Goal: Task Accomplishment & Management: Manage account settings

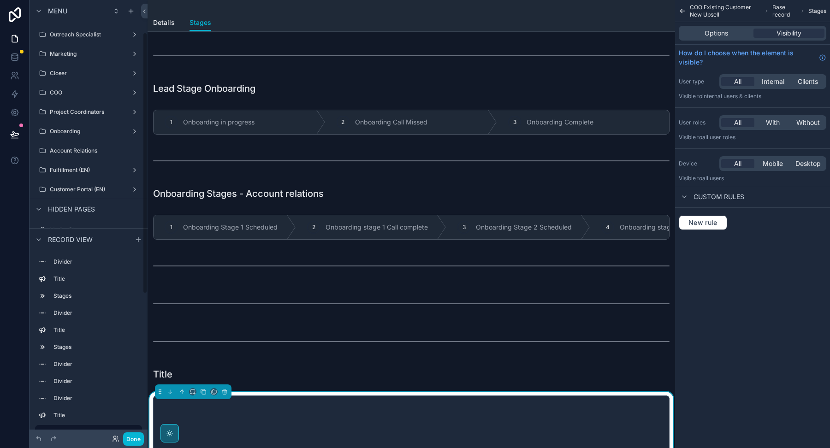
scroll to position [54, 0]
click at [76, 101] on div "COO" at bounding box center [88, 95] width 103 height 15
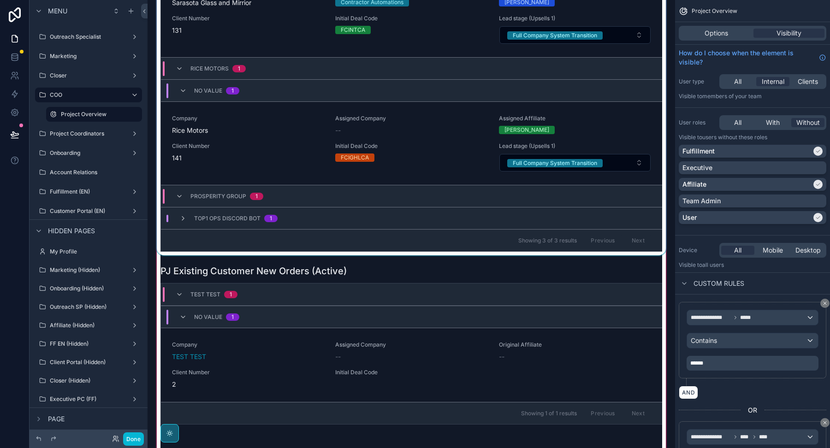
scroll to position [194, 0]
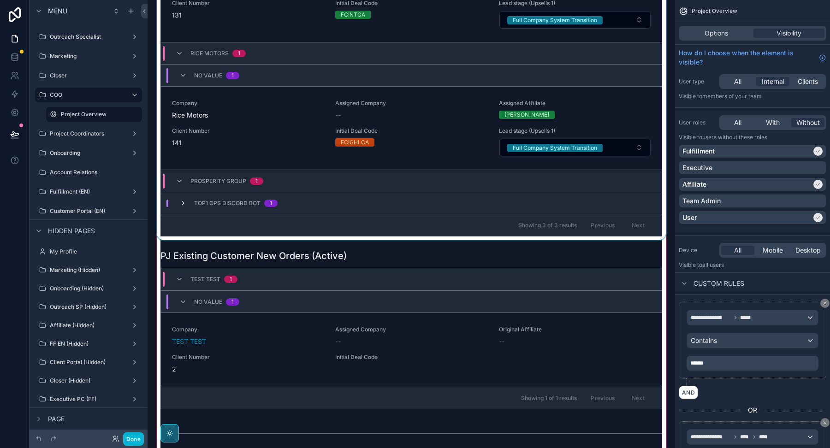
click at [181, 200] on icon at bounding box center [182, 203] width 7 height 7
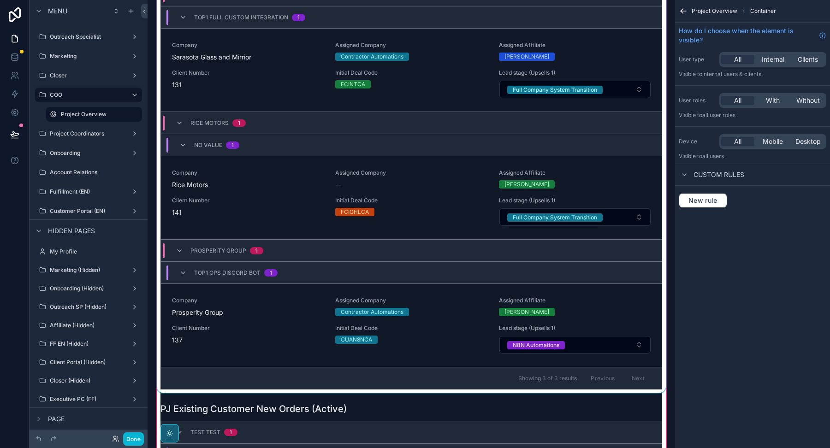
scroll to position [123, 0]
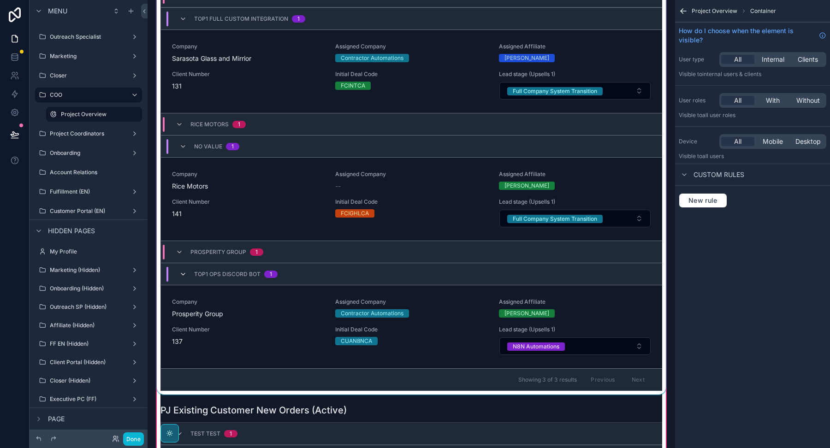
click at [184, 271] on icon at bounding box center [182, 274] width 7 height 7
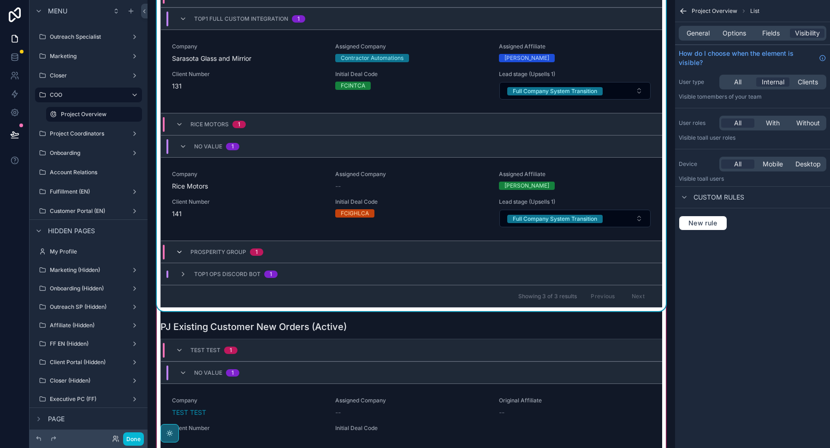
click at [181, 249] on icon at bounding box center [179, 252] width 7 height 7
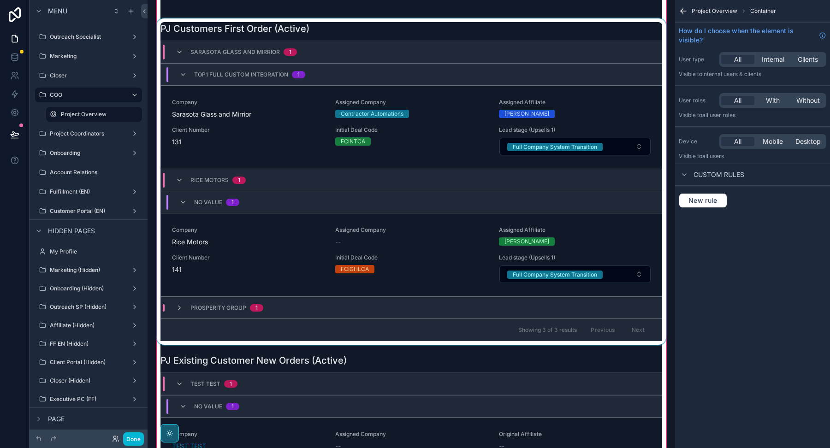
scroll to position [65, 0]
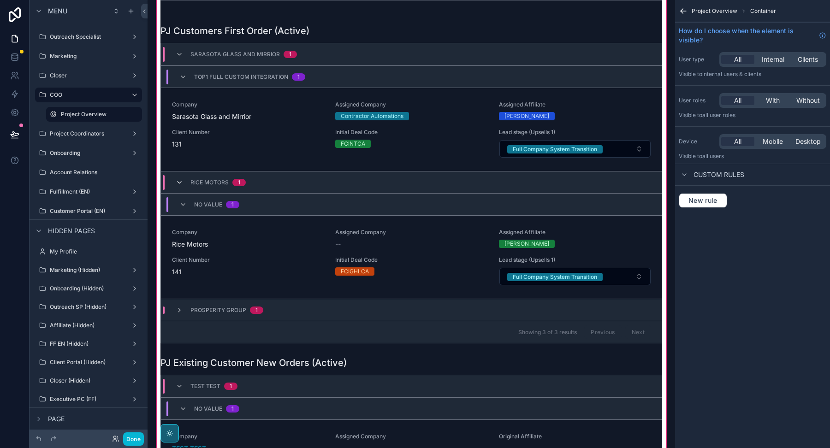
click at [180, 181] on icon at bounding box center [179, 182] width 7 height 7
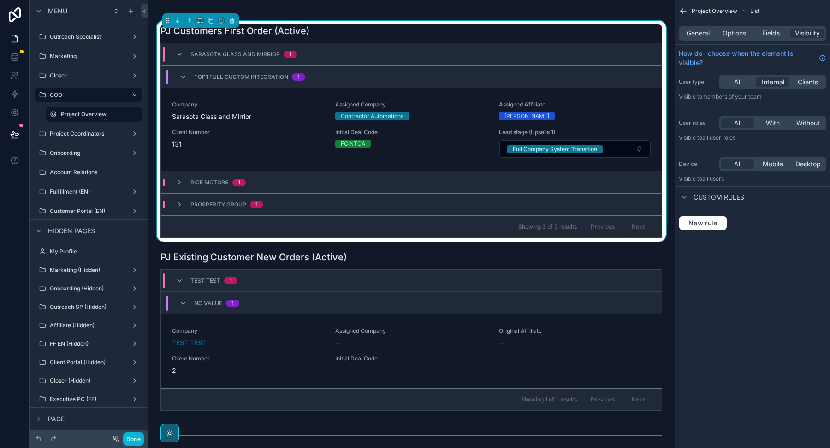
click at [184, 53] on div "Sarasota Glass and Mirrior 1" at bounding box center [236, 54] width 121 height 15
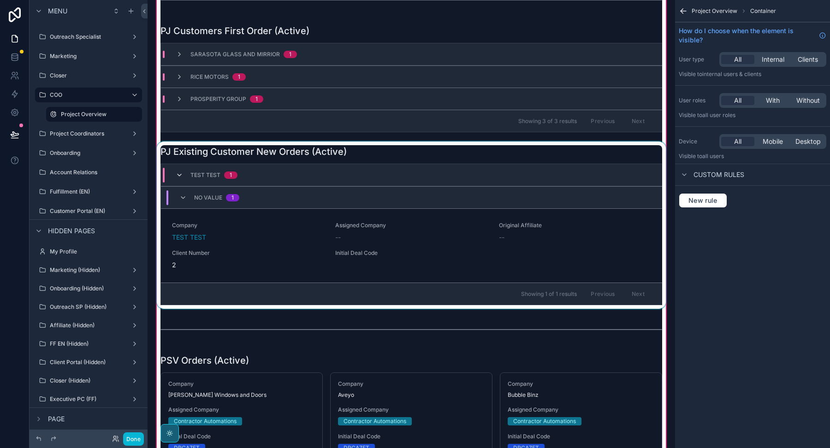
click at [181, 175] on icon at bounding box center [179, 175] width 7 height 7
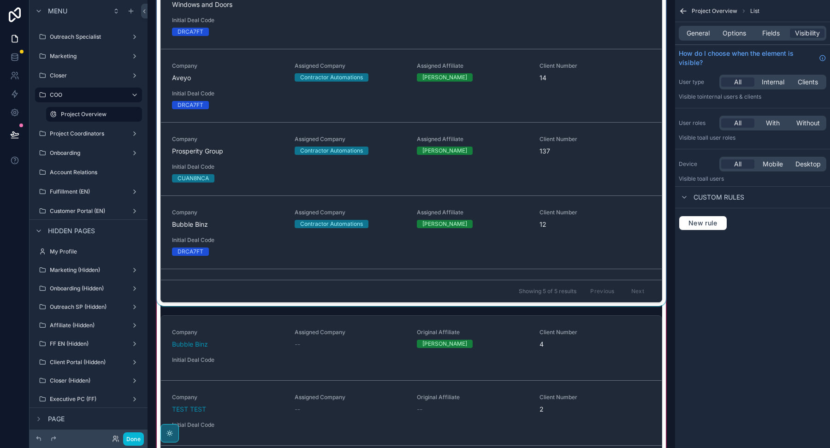
scroll to position [1116, 0]
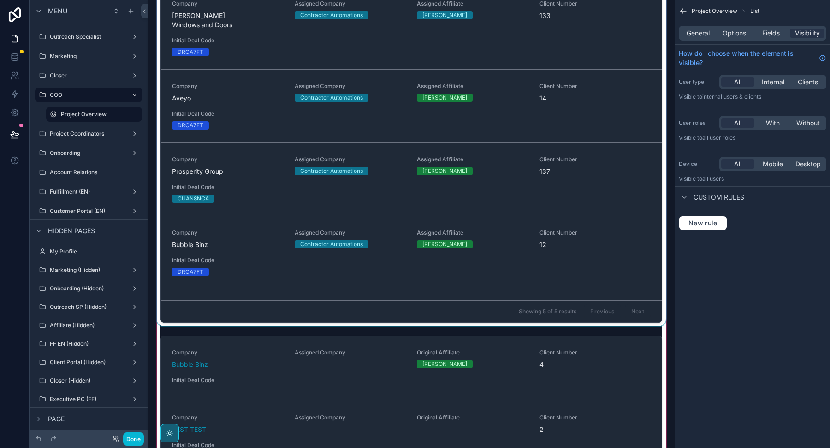
click at [350, 235] on div at bounding box center [411, 145] width 513 height 362
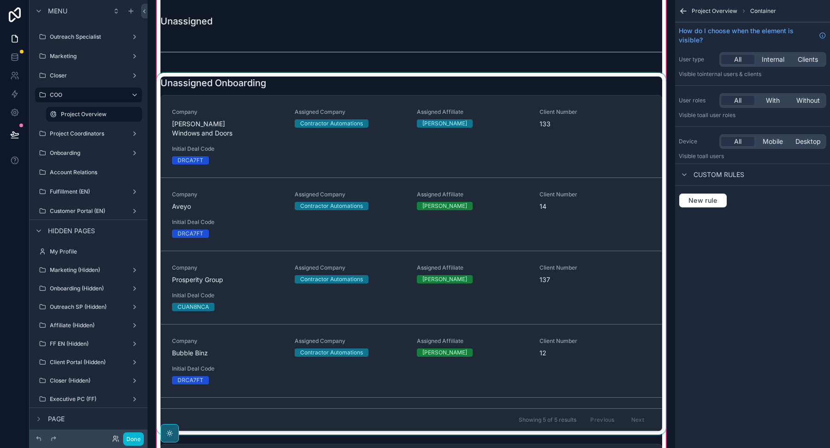
scroll to position [1000, 0]
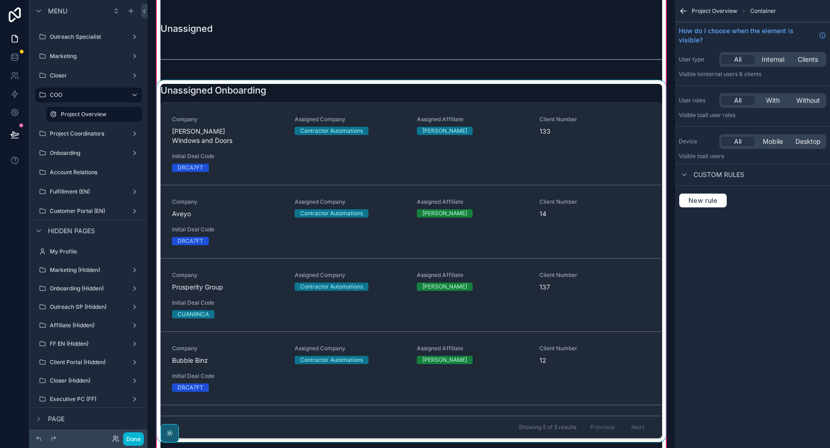
click at [336, 142] on div at bounding box center [411, 261] width 513 height 362
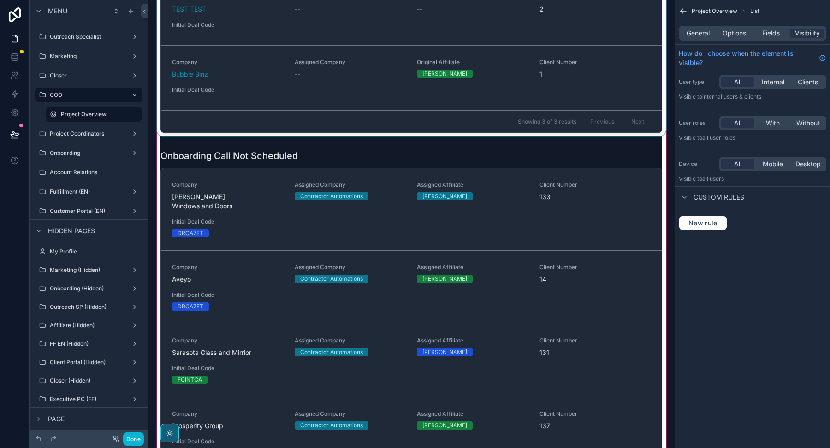
scroll to position [1620, 0]
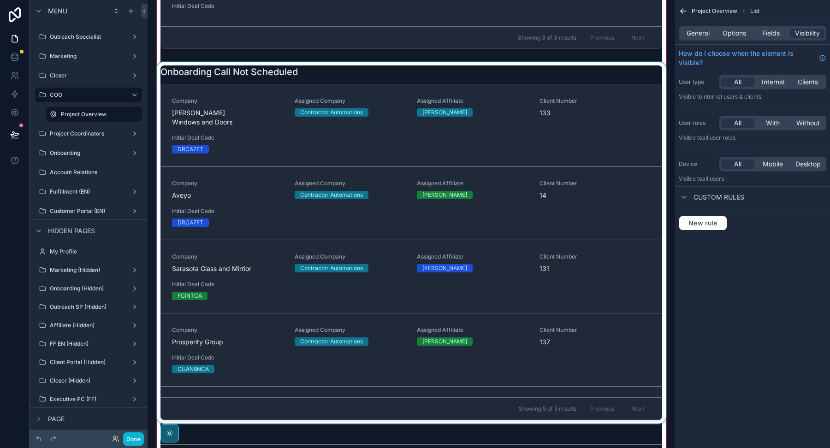
click at [309, 183] on div at bounding box center [411, 243] width 513 height 362
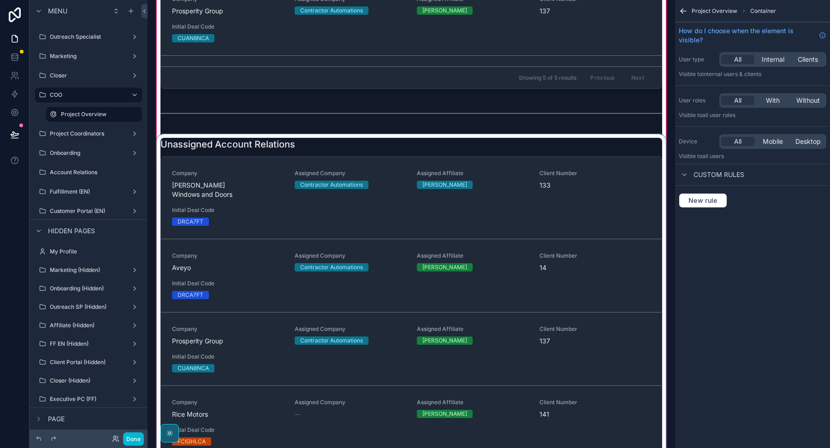
click at [303, 290] on div at bounding box center [411, 309] width 513 height 351
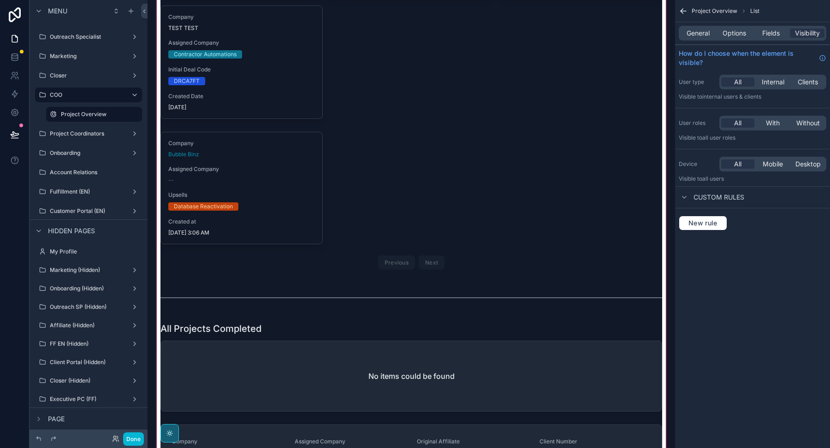
scroll to position [0, 0]
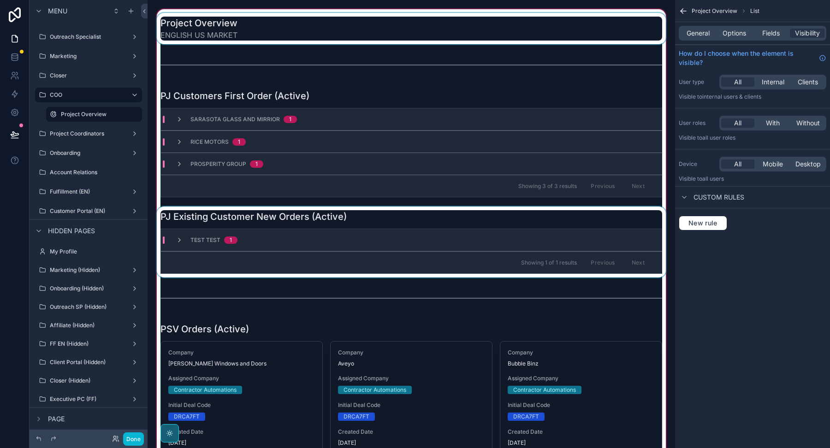
click at [511, 40] on div at bounding box center [411, 28] width 513 height 31
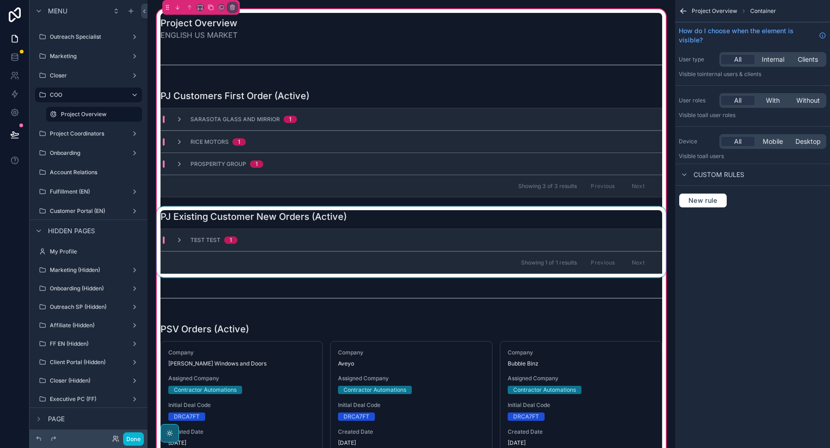
click at [494, 108] on div "Sarasota Glass and Mirrior 1" at bounding box center [411, 119] width 501 height 22
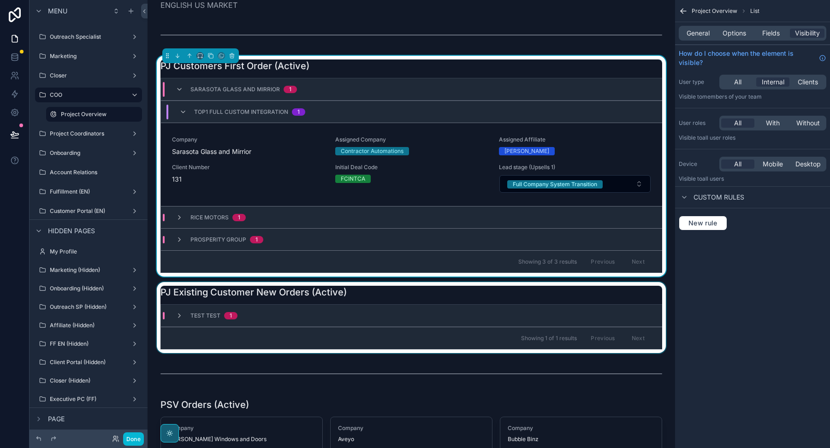
scroll to position [33, 0]
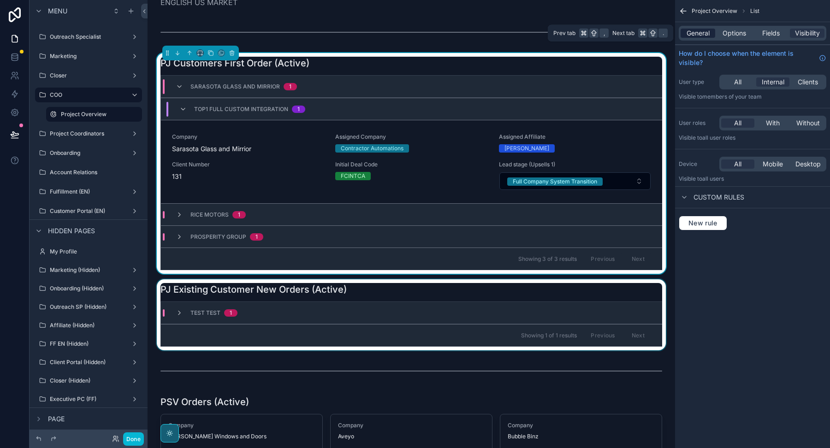
click at [699, 35] on span "General" at bounding box center [698, 33] width 23 height 9
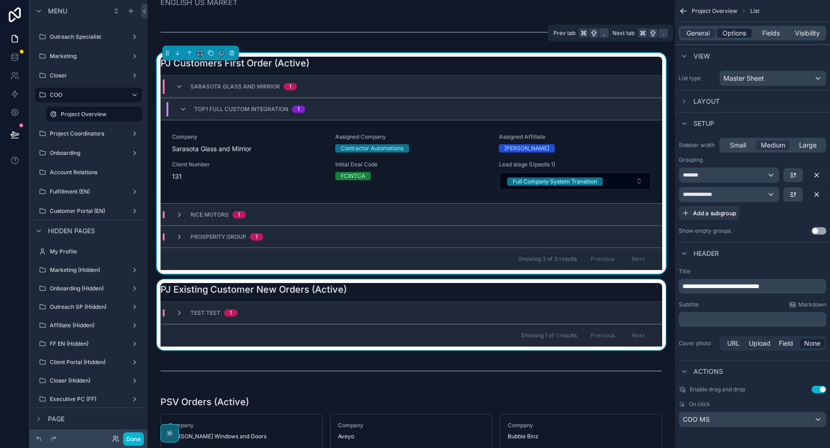
click at [737, 32] on span "Options" at bounding box center [735, 33] width 24 height 9
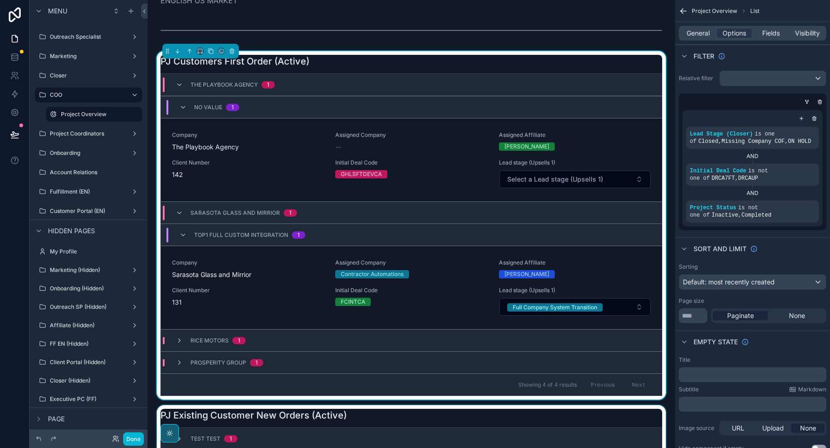
scroll to position [24, 0]
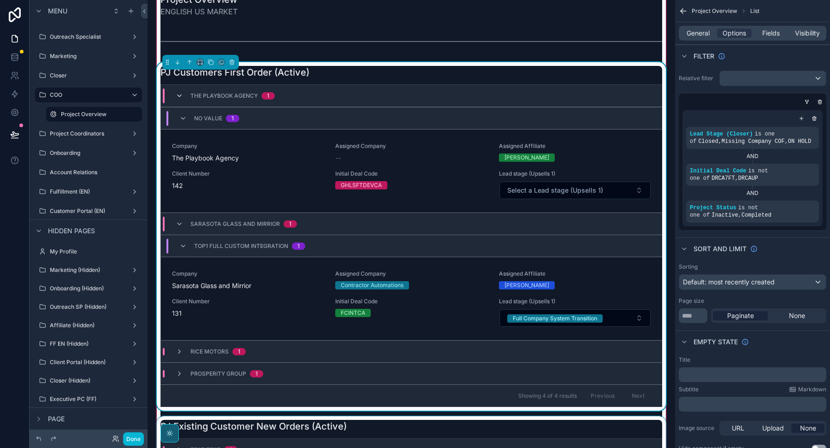
click at [181, 97] on icon at bounding box center [179, 95] width 7 height 7
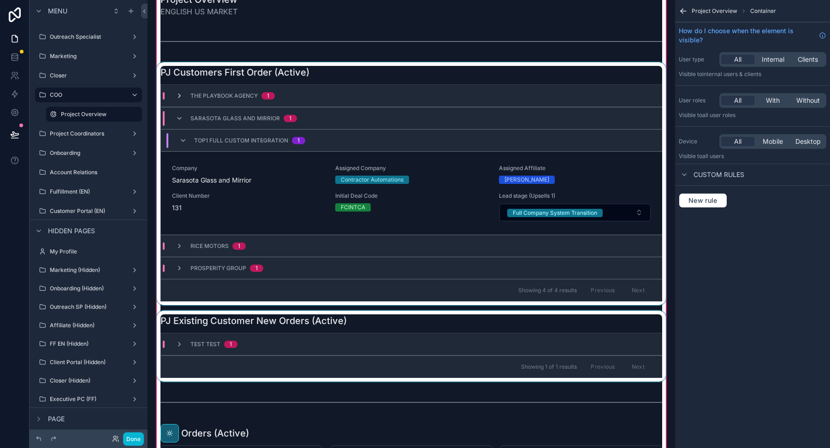
click at [179, 95] on icon at bounding box center [179, 95] width 7 height 7
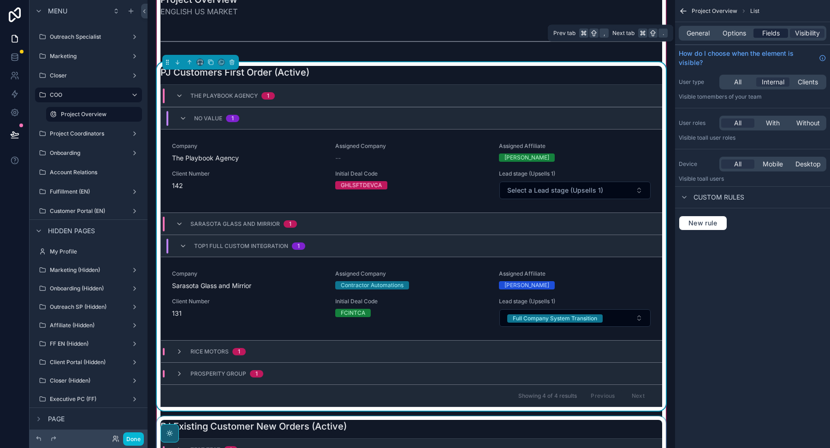
click at [766, 33] on span "Fields" at bounding box center [772, 33] width 18 height 9
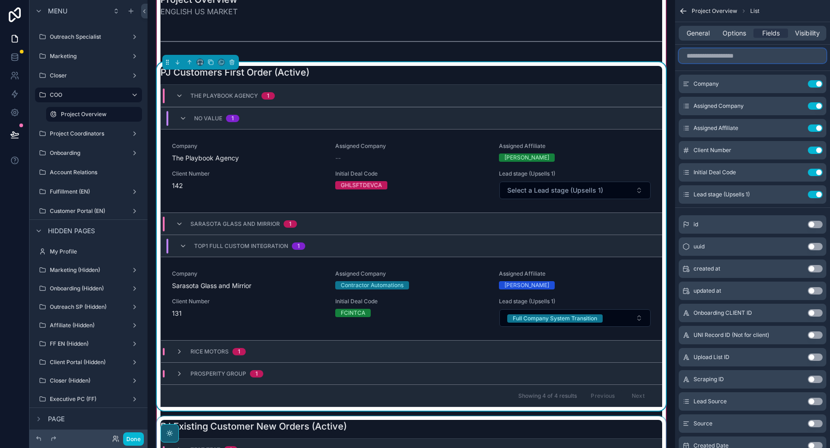
click at [724, 57] on input "scrollable content" at bounding box center [753, 55] width 148 height 15
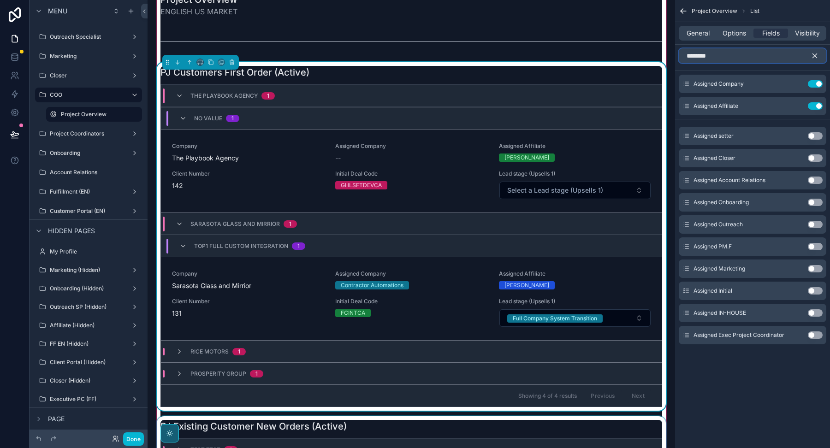
type input "********"
click at [818, 247] on button "Use setting" at bounding box center [815, 246] width 15 height 7
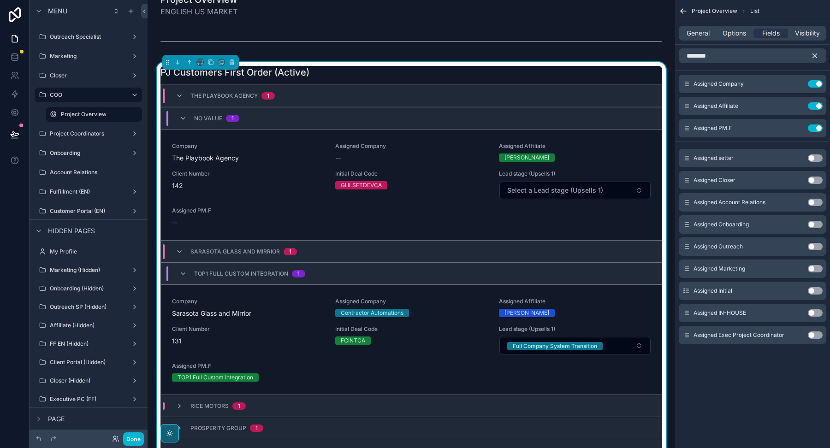
click at [816, 315] on button "Use setting" at bounding box center [815, 313] width 15 height 7
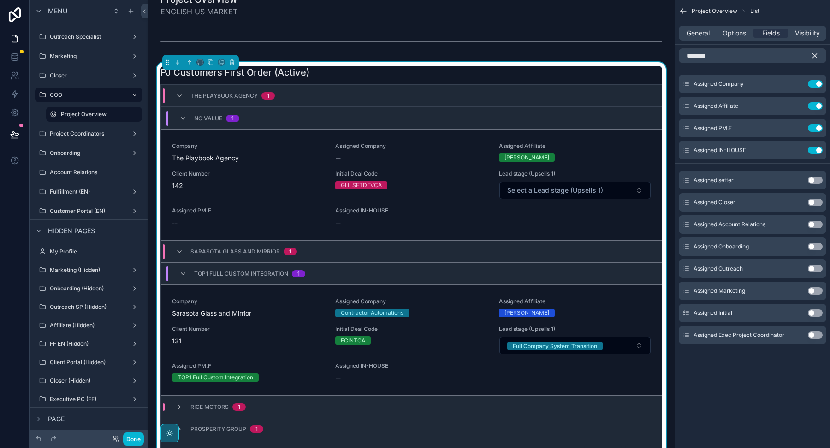
click at [816, 313] on button "Use setting" at bounding box center [815, 313] width 15 height 7
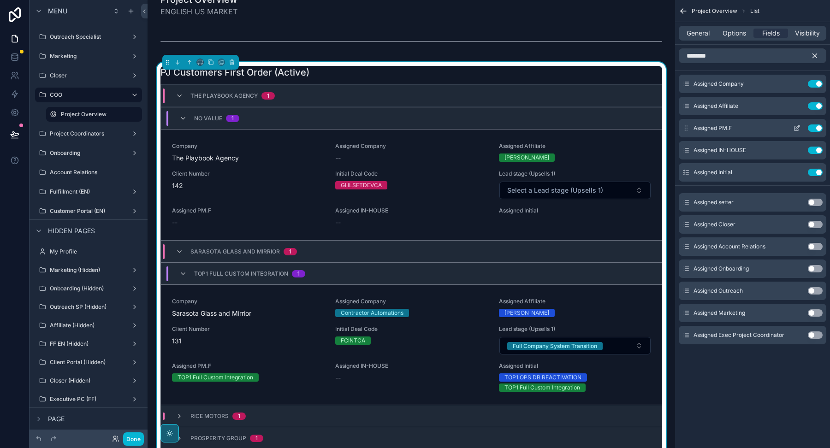
click at [799, 126] on icon "scrollable content" at bounding box center [798, 127] width 4 height 4
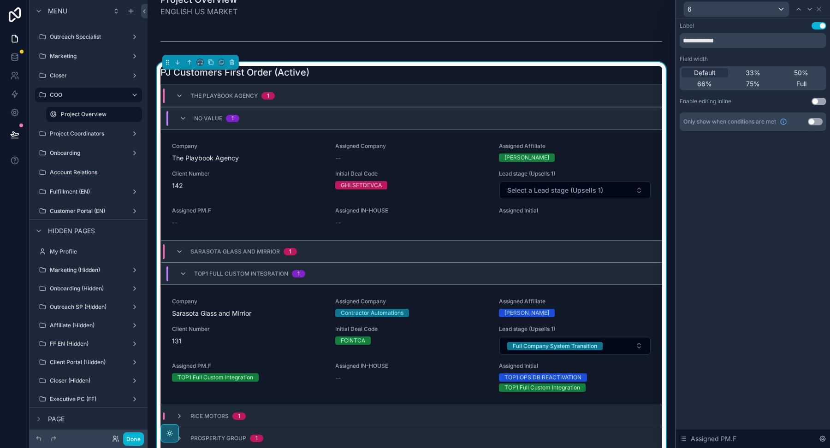
click at [818, 104] on button "Use setting" at bounding box center [819, 101] width 15 height 7
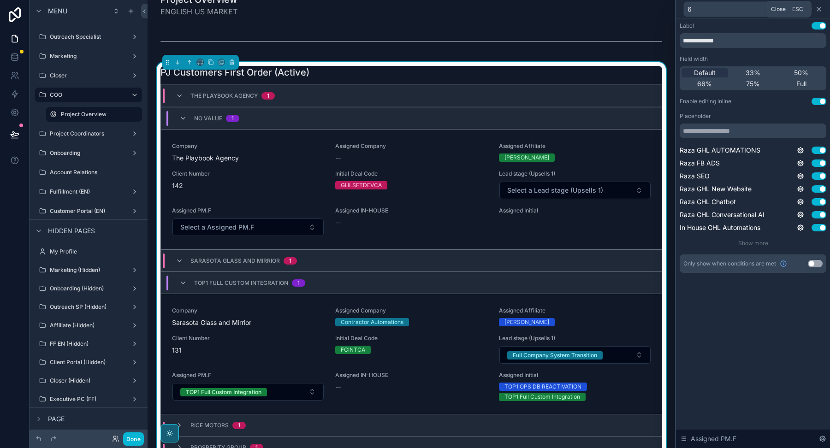
click at [822, 9] on icon at bounding box center [819, 9] width 7 height 7
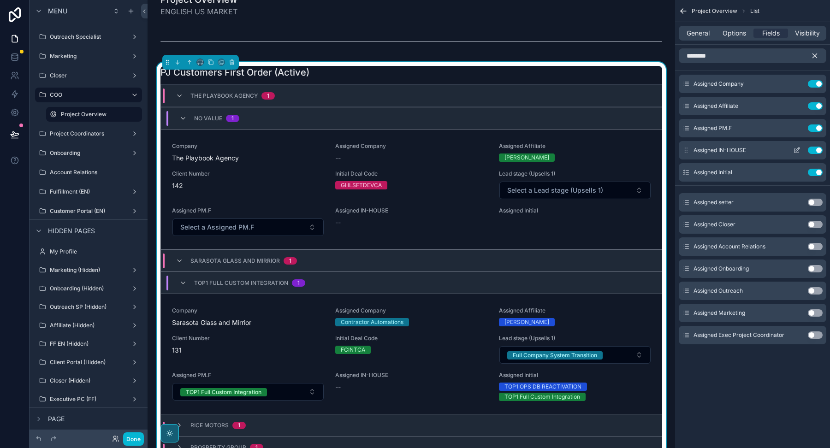
click at [798, 150] on icon "scrollable content" at bounding box center [798, 150] width 4 height 4
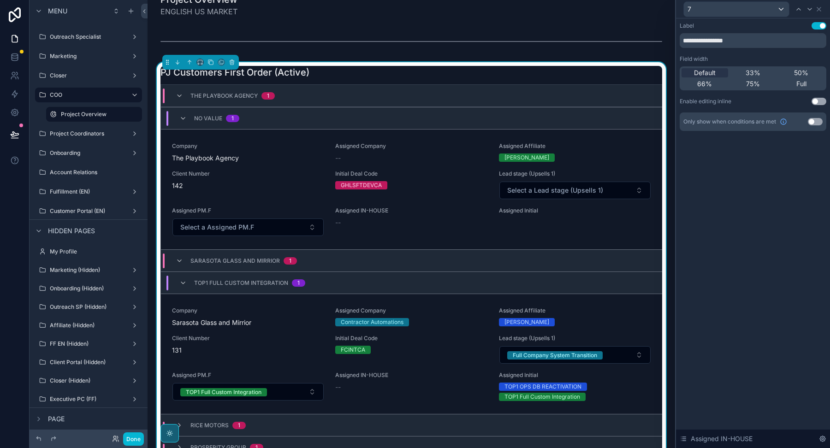
click at [817, 99] on button "Use setting" at bounding box center [819, 101] width 15 height 7
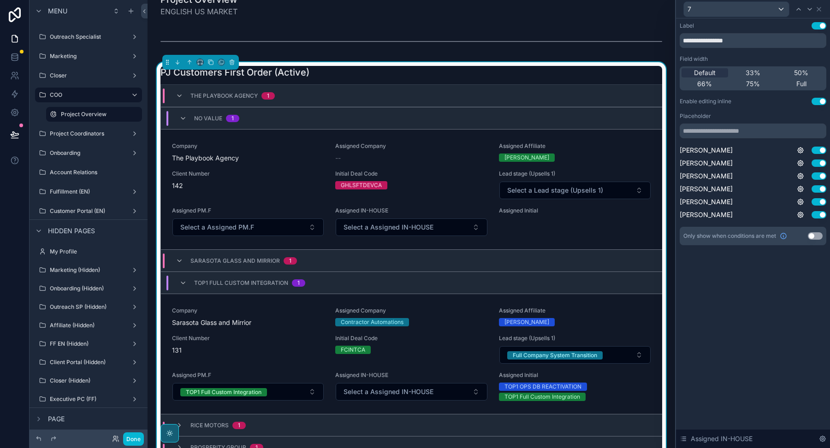
click at [824, 9] on div "7" at bounding box center [753, 9] width 147 height 18
click at [821, 9] on icon at bounding box center [819, 9] width 7 height 7
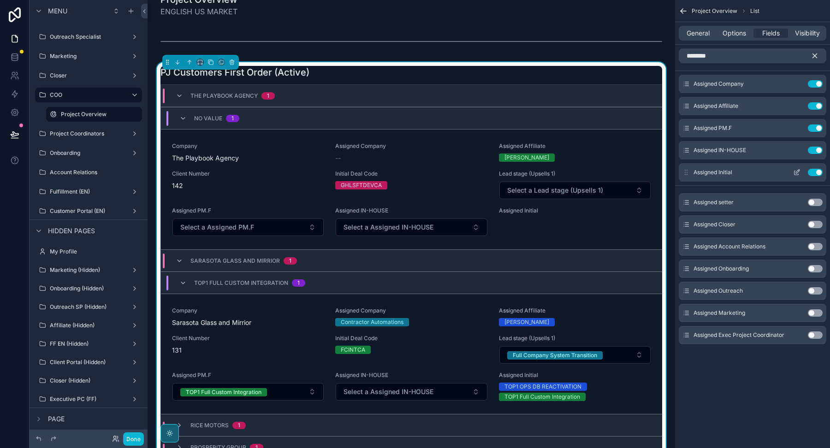
click at [797, 171] on icon "scrollable content" at bounding box center [798, 172] width 4 height 4
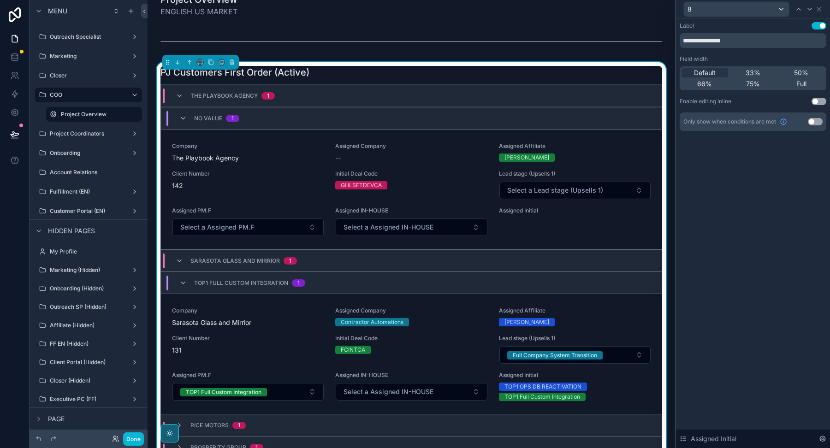
click at [814, 99] on button "Use setting" at bounding box center [819, 101] width 15 height 7
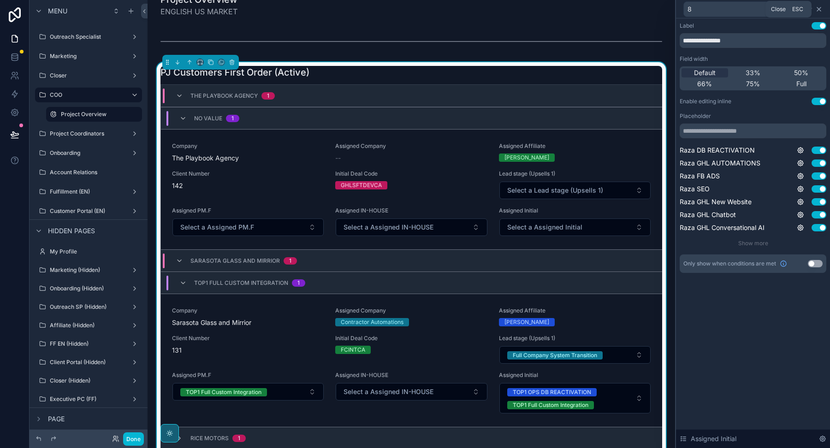
click at [821, 9] on icon at bounding box center [819, 9] width 7 height 7
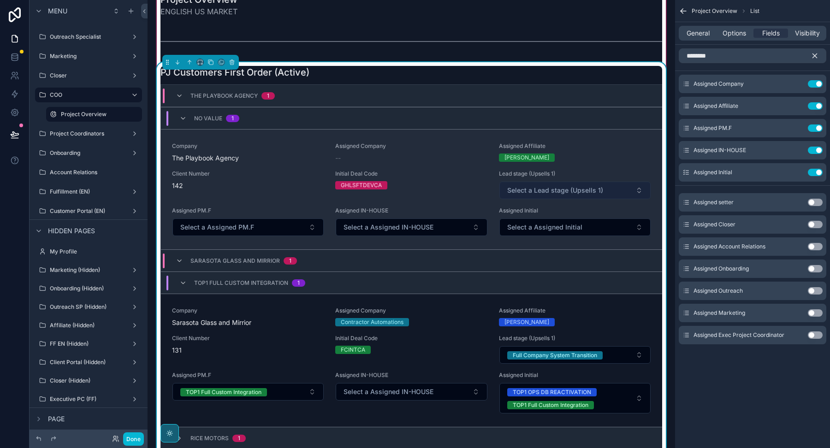
click at [505, 194] on button "Select a Lead stage (Upsells 1)" at bounding box center [575, 191] width 151 height 18
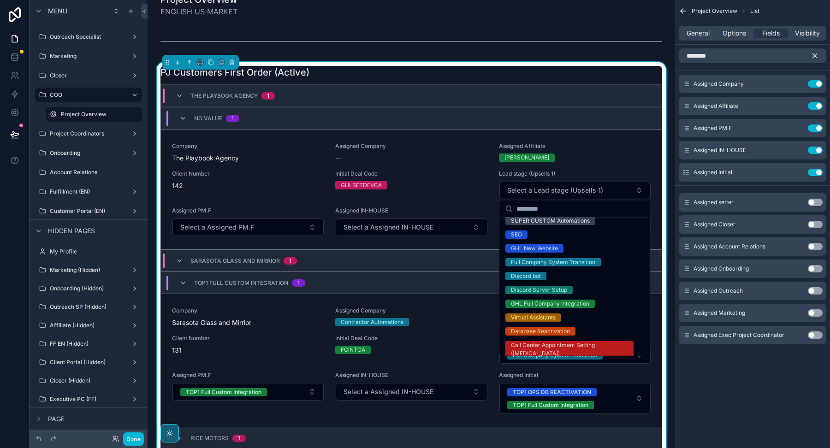
scroll to position [137, 0]
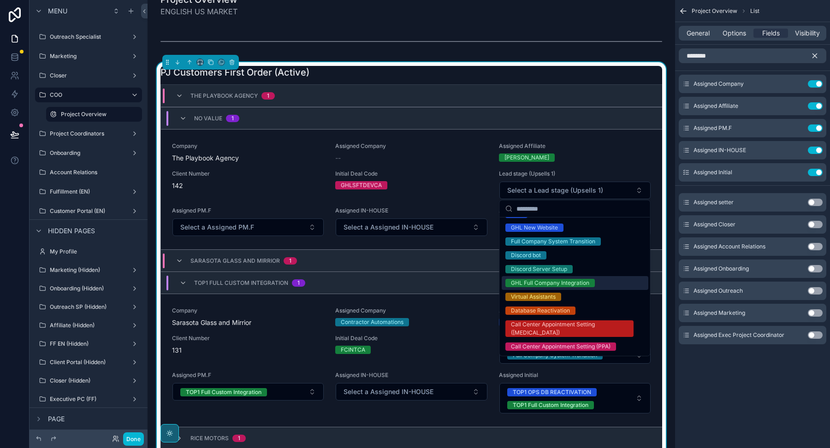
click at [532, 283] on div "GHL Full Company Integration" at bounding box center [550, 283] width 78 height 8
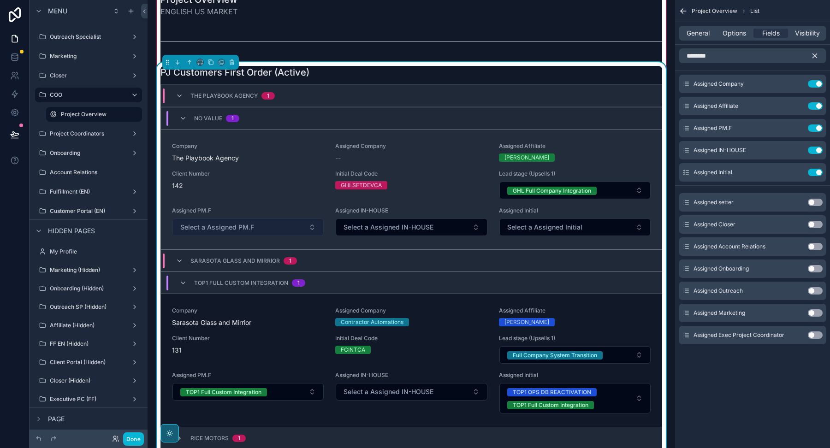
click at [280, 227] on button "Select a Assigned PM.F" at bounding box center [248, 228] width 151 height 18
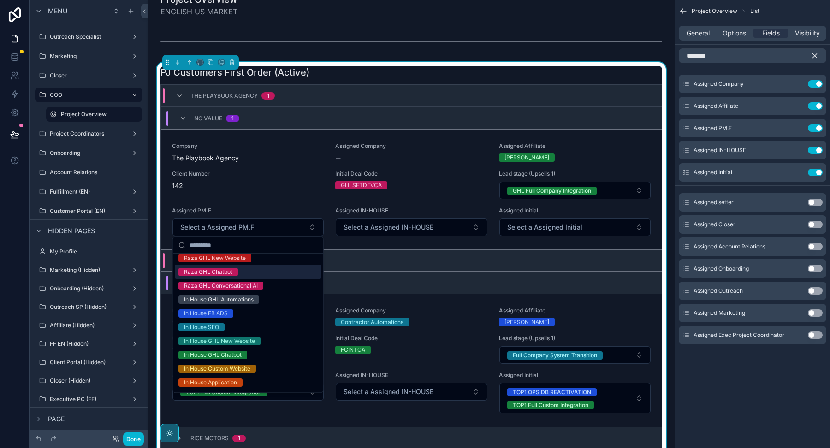
scroll to position [0, 0]
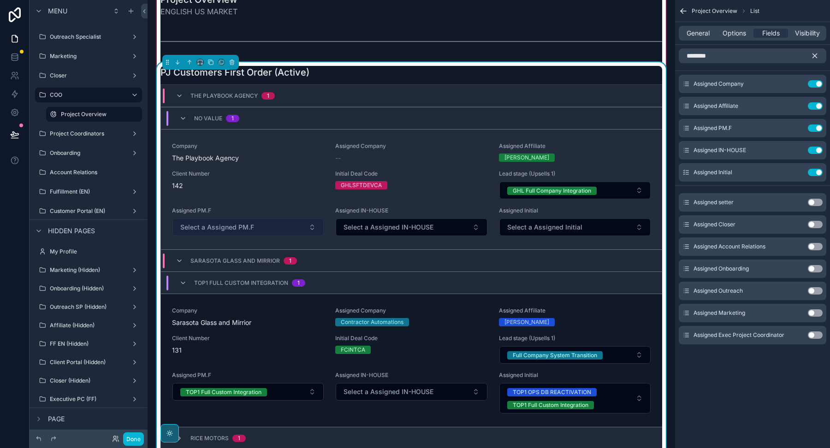
click at [250, 230] on span "Select a Assigned PM.F" at bounding box center [217, 227] width 74 height 9
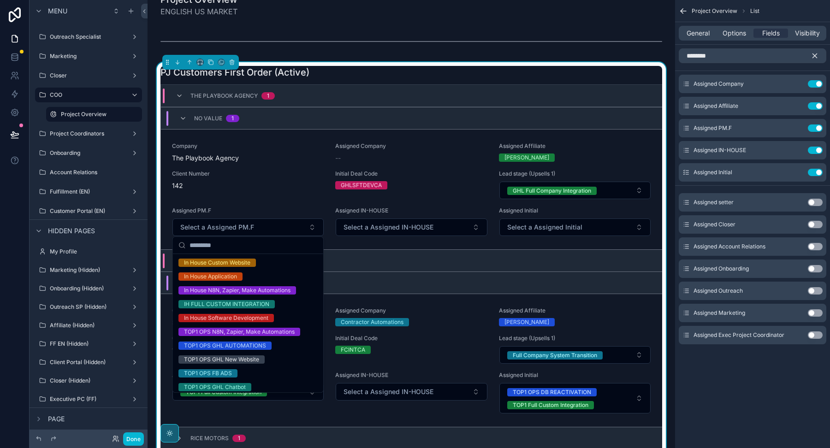
scroll to position [155, 0]
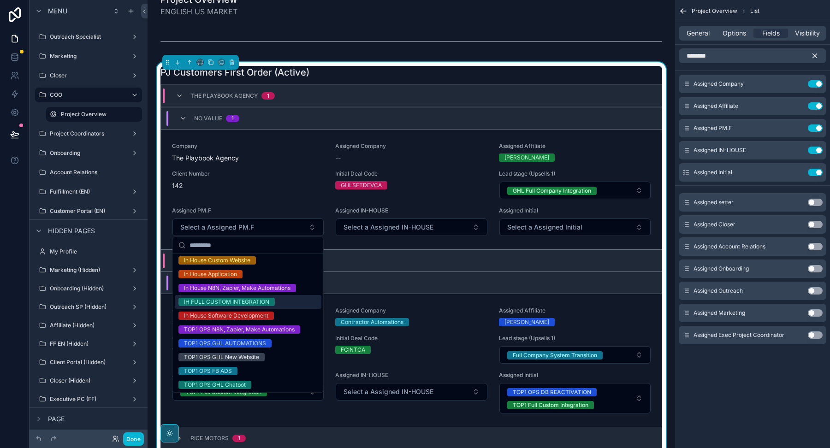
click at [251, 303] on div "IH FULL CUSTOM INTEGRATION" at bounding box center [226, 302] width 85 height 8
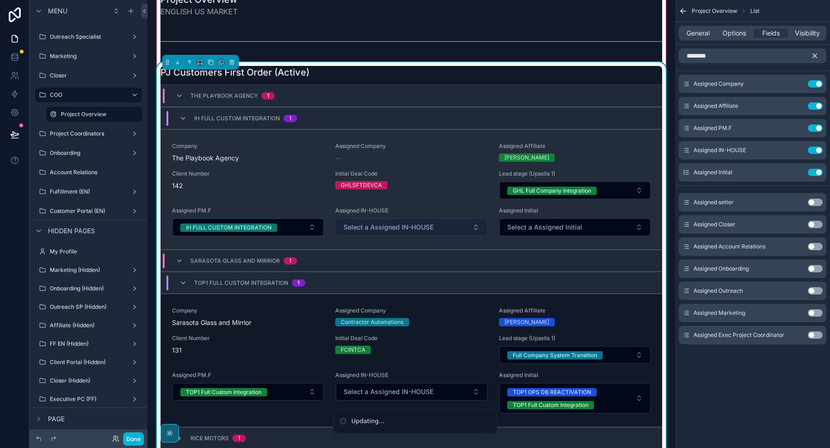
click at [372, 227] on span "Select a Assigned IN-HOUSE" at bounding box center [389, 227] width 90 height 9
click at [374, 226] on span "Select a Assigned IN-HOUSE" at bounding box center [389, 227] width 90 height 9
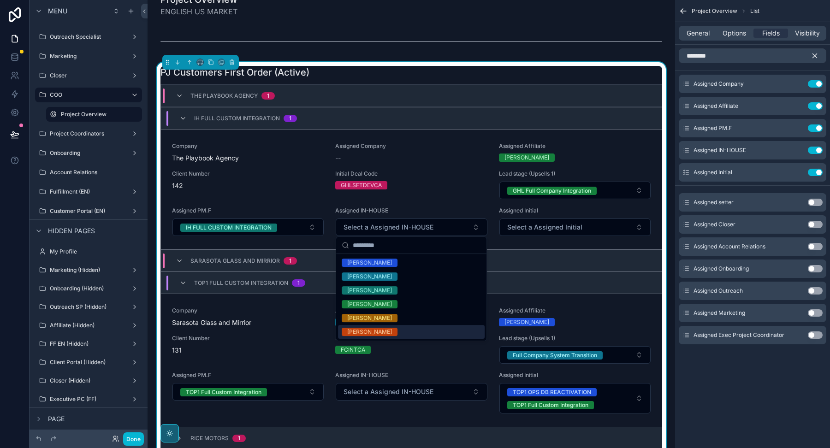
click at [372, 328] on span "[PERSON_NAME]" at bounding box center [370, 332] width 56 height 8
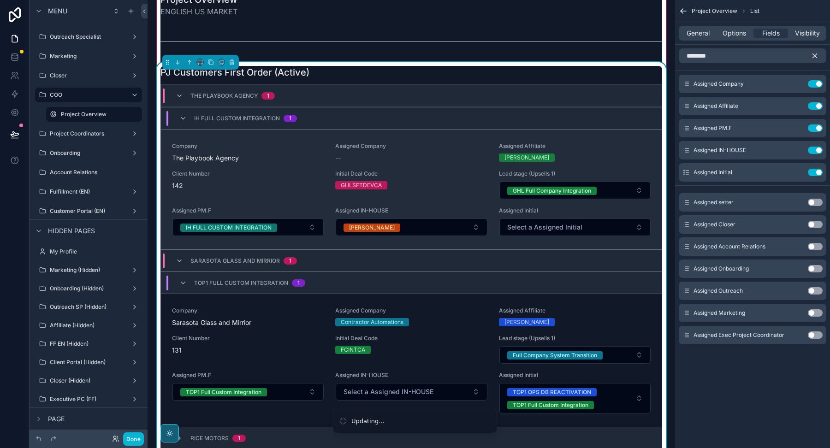
click at [445, 202] on div "Company The Playbook Agency Assigned Company -- Assigned Affiliate [PERSON_NAME…" at bounding box center [411, 190] width 479 height 94
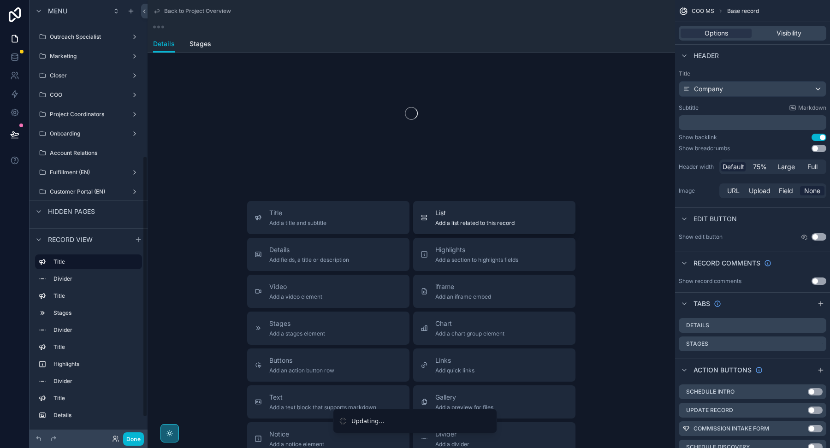
scroll to position [261, 0]
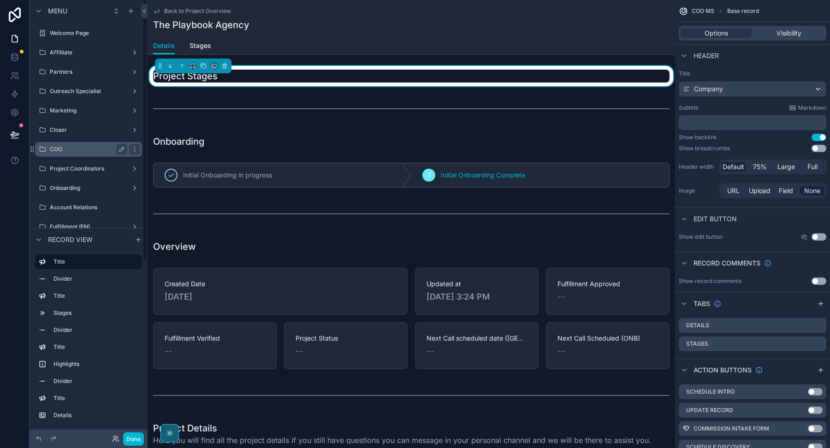
click at [63, 146] on label "COO" at bounding box center [87, 149] width 74 height 7
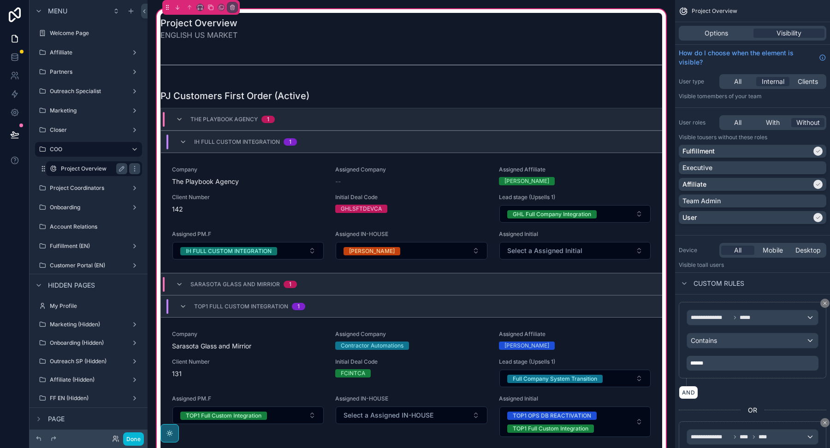
click at [68, 164] on div "Project Overview" at bounding box center [94, 168] width 66 height 11
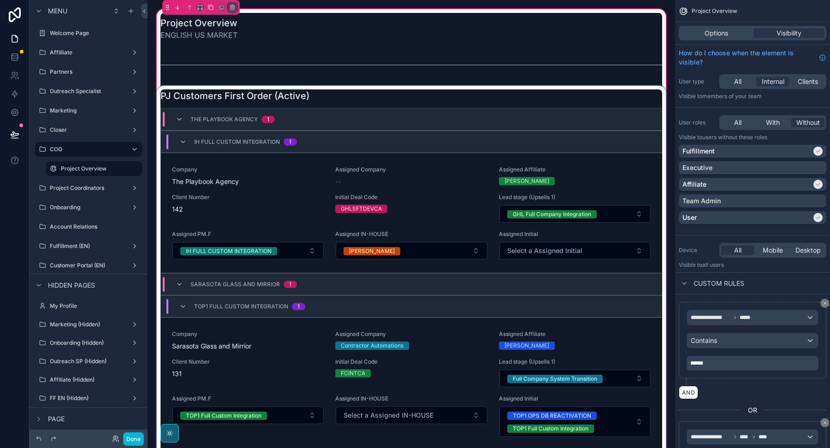
click at [541, 250] on div at bounding box center [411, 304] width 513 height 436
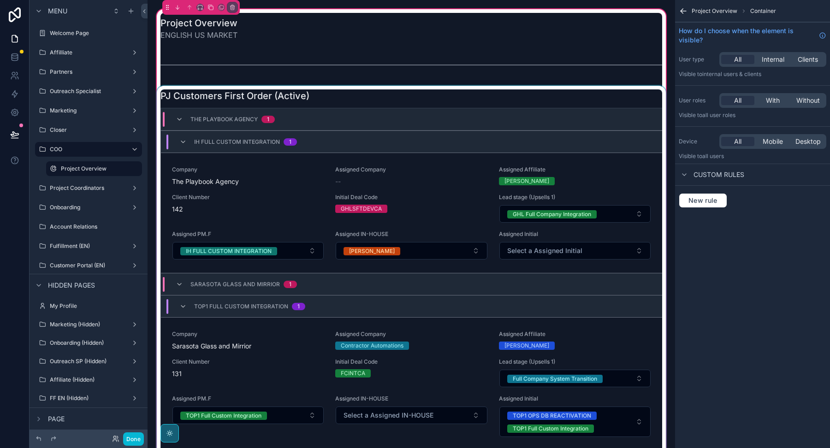
click at [543, 255] on div at bounding box center [411, 304] width 513 height 436
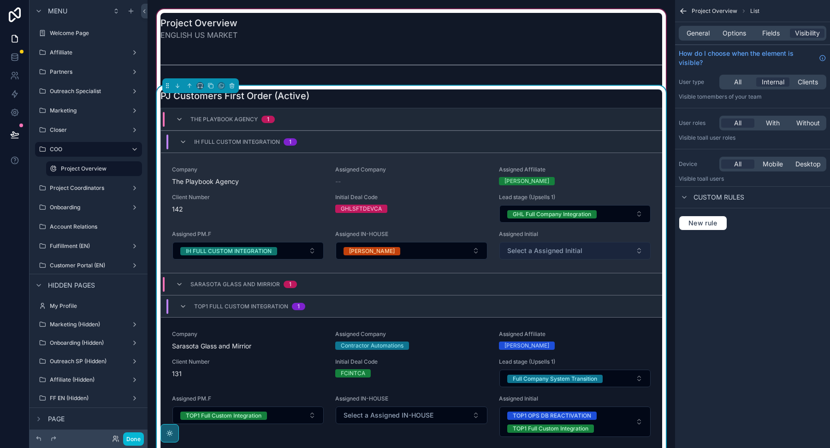
click at [592, 253] on button "Select a Assigned Initial" at bounding box center [575, 251] width 151 height 18
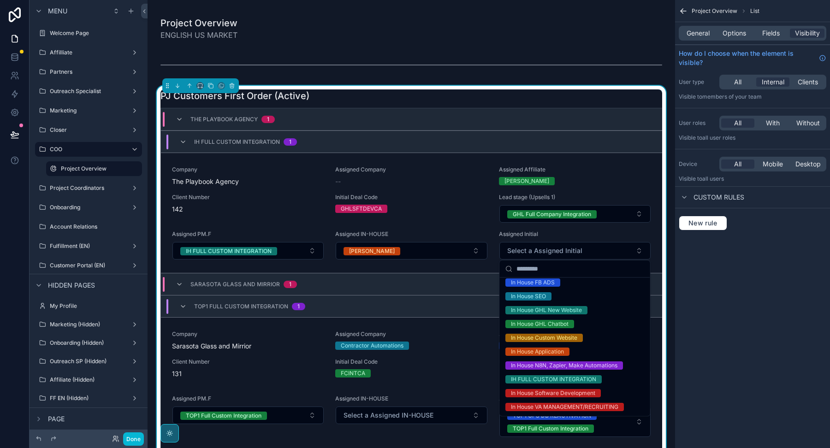
scroll to position [141, 0]
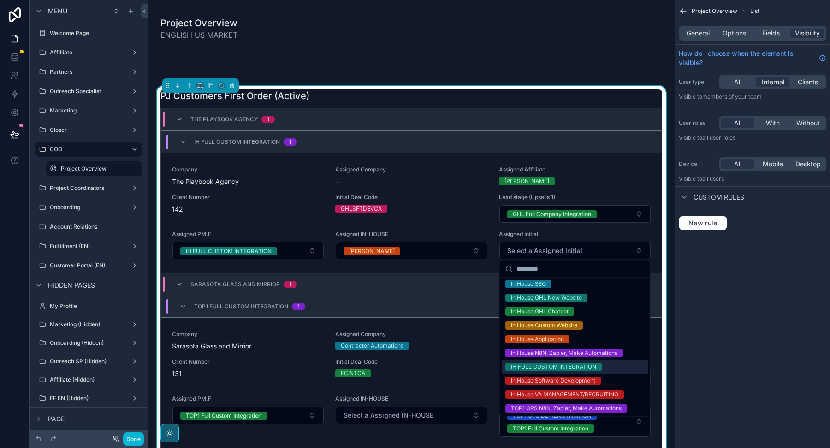
click at [555, 368] on div "IH FULL CUSTOM INTEGRATION" at bounding box center [553, 367] width 85 height 8
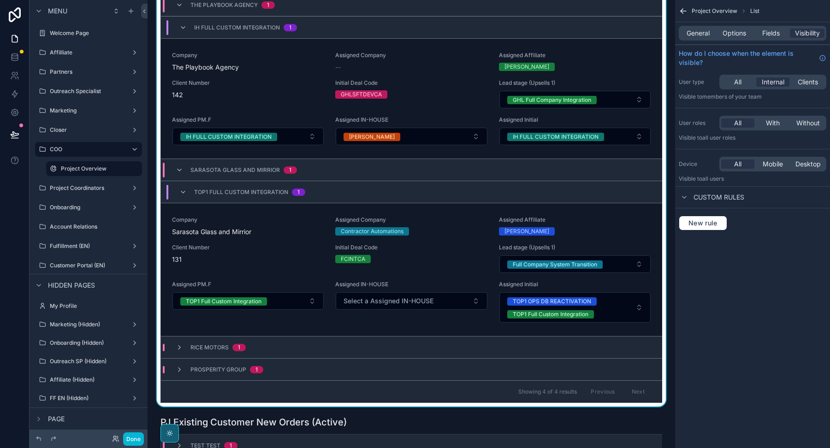
scroll to position [106, 0]
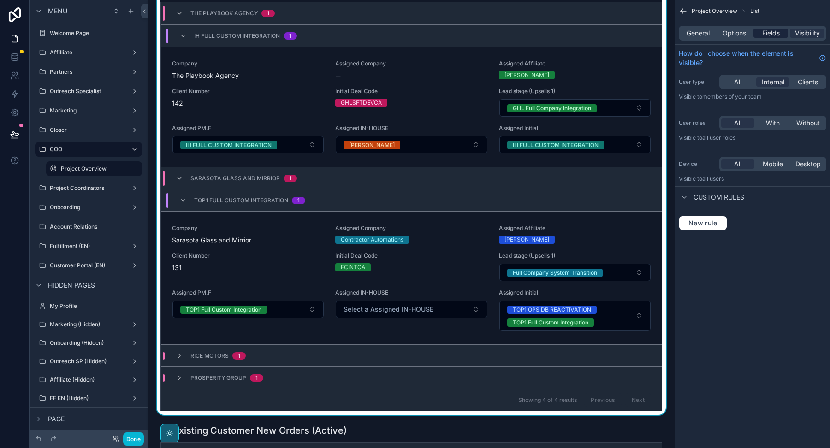
click at [774, 34] on span "Fields" at bounding box center [772, 33] width 18 height 9
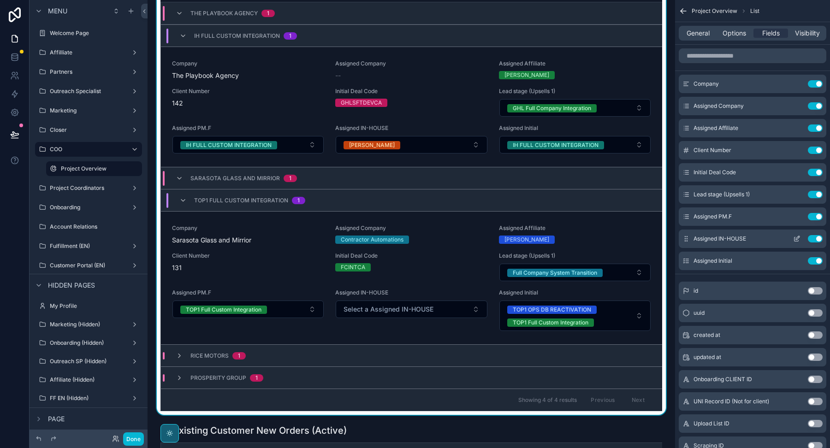
click at [797, 239] on icon "scrollable content" at bounding box center [798, 238] width 4 height 4
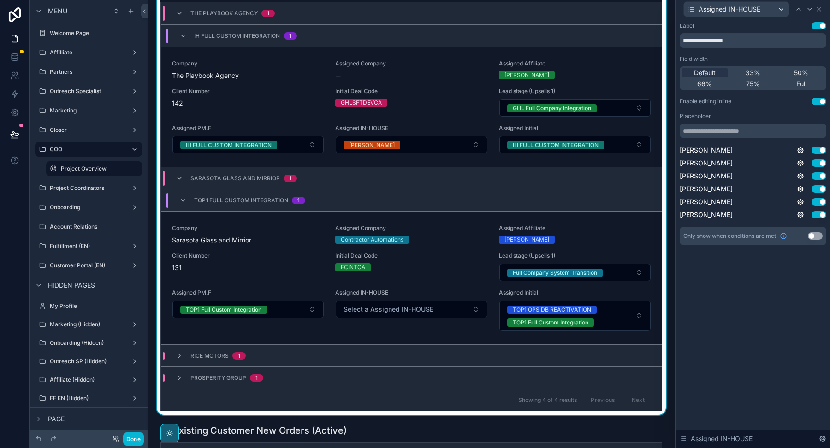
click at [815, 236] on button "Use setting" at bounding box center [815, 236] width 15 height 7
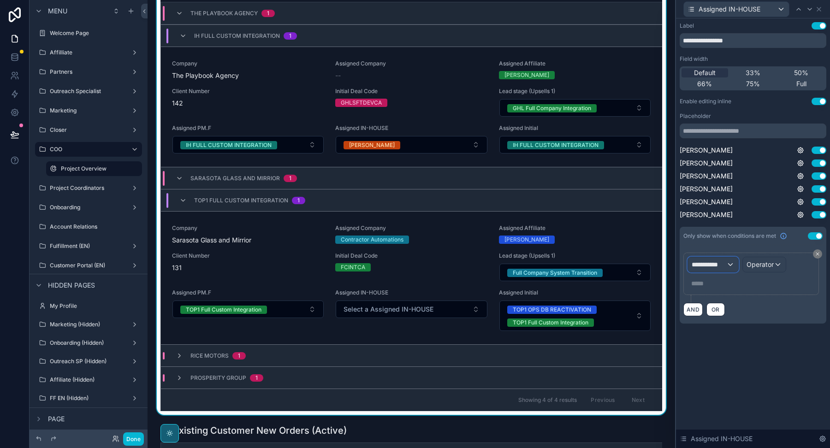
click at [713, 269] on div "**********" at bounding box center [713, 264] width 50 height 15
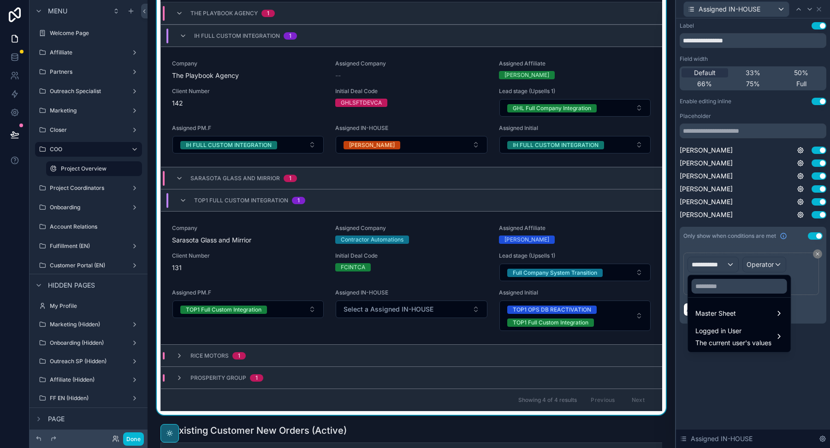
click at [819, 9] on div at bounding box center [753, 224] width 154 height 448
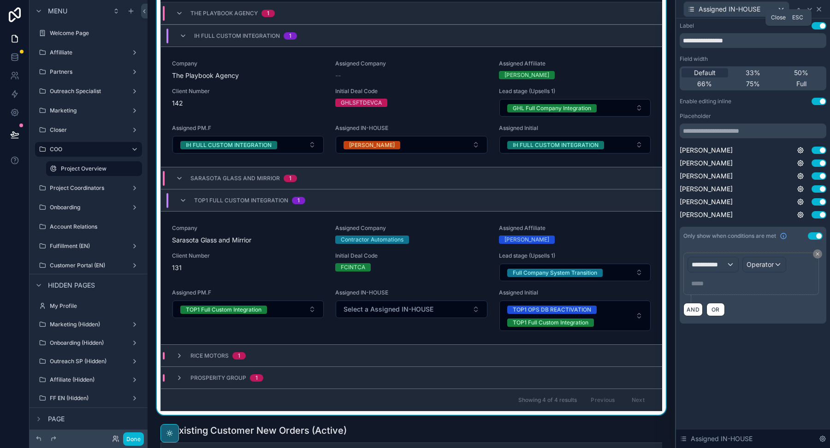
click at [822, 10] on icon at bounding box center [819, 9] width 7 height 7
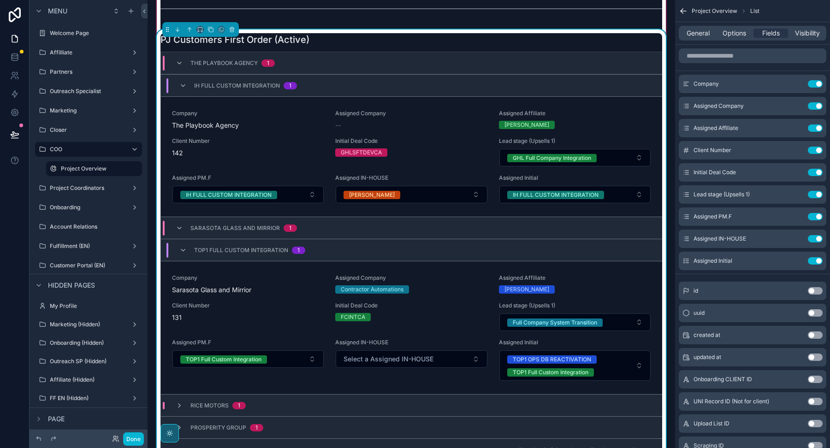
scroll to position [49, 0]
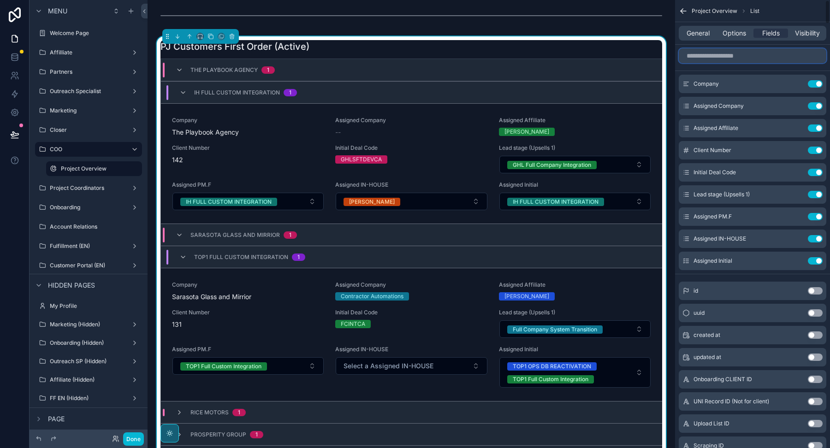
click at [747, 51] on input "scrollable content" at bounding box center [753, 55] width 148 height 15
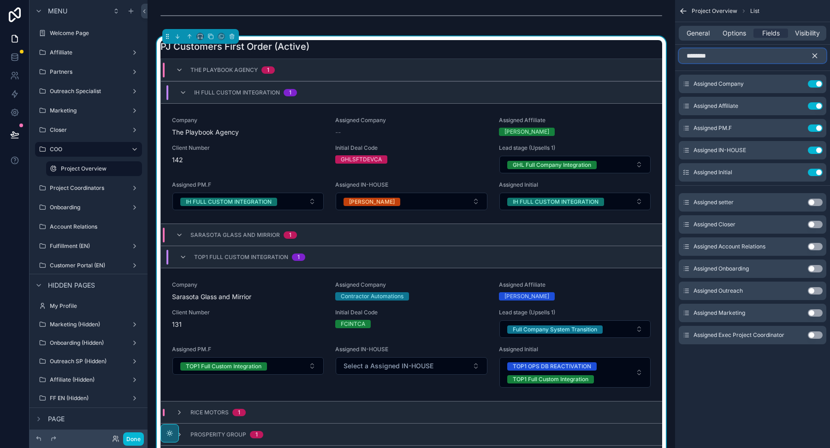
type input "********"
click at [816, 268] on button "Use setting" at bounding box center [815, 268] width 15 height 7
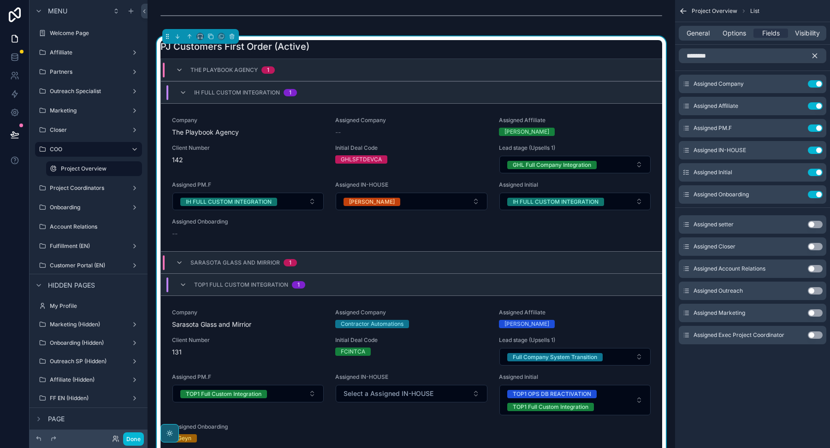
click at [816, 268] on button "Use setting" at bounding box center [815, 268] width 15 height 7
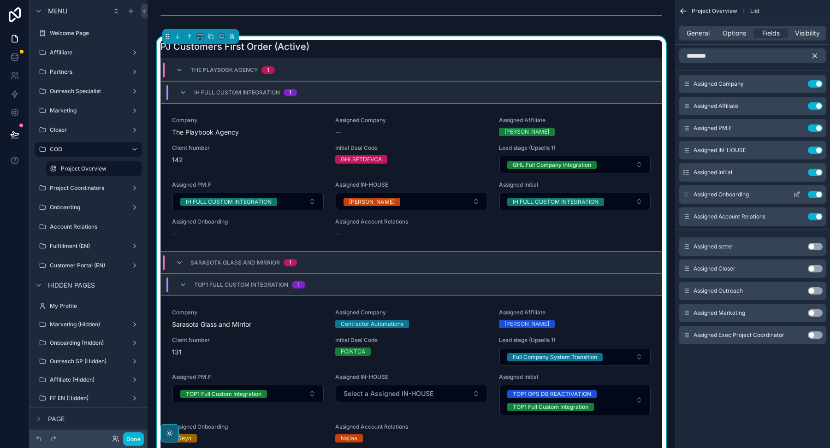
click at [800, 196] on icon "scrollable content" at bounding box center [797, 194] width 7 height 7
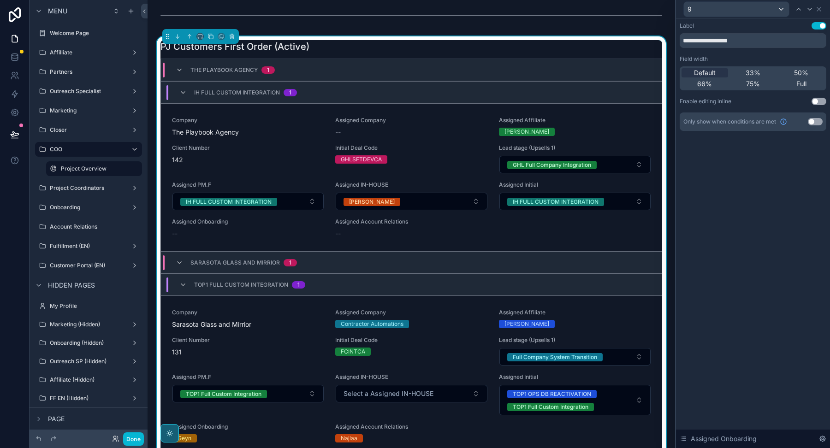
click at [818, 99] on button "Use setting" at bounding box center [819, 101] width 15 height 7
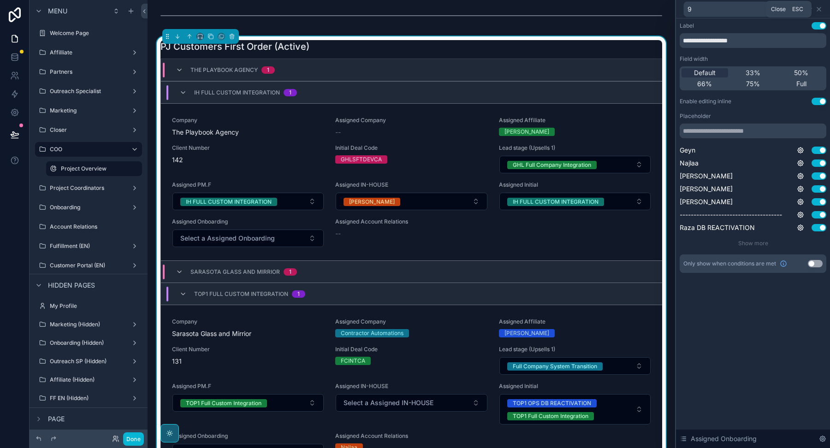
click at [819, 9] on icon at bounding box center [820, 9] width 4 height 4
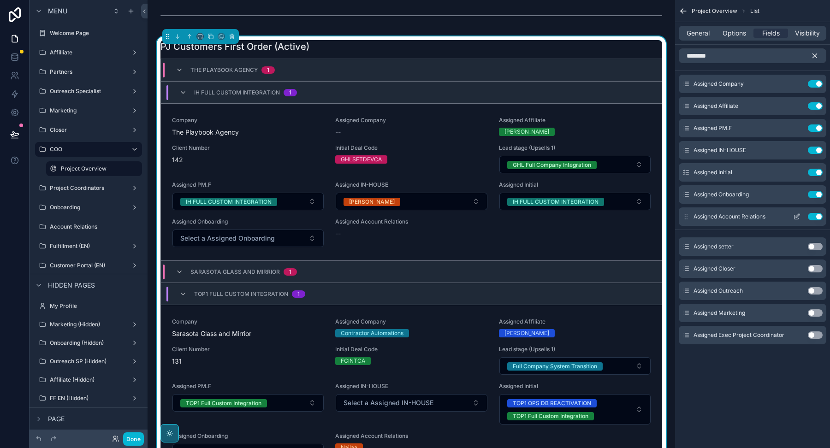
click at [801, 217] on button "scrollable content" at bounding box center [797, 216] width 15 height 7
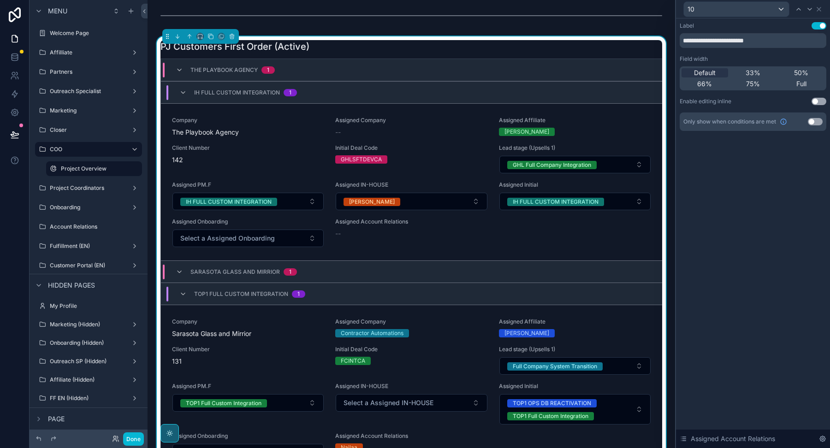
drag, startPoint x: 813, startPoint y: 100, endPoint x: 812, endPoint y: 14, distance: 85.4
click at [813, 100] on button "Use setting" at bounding box center [819, 101] width 15 height 7
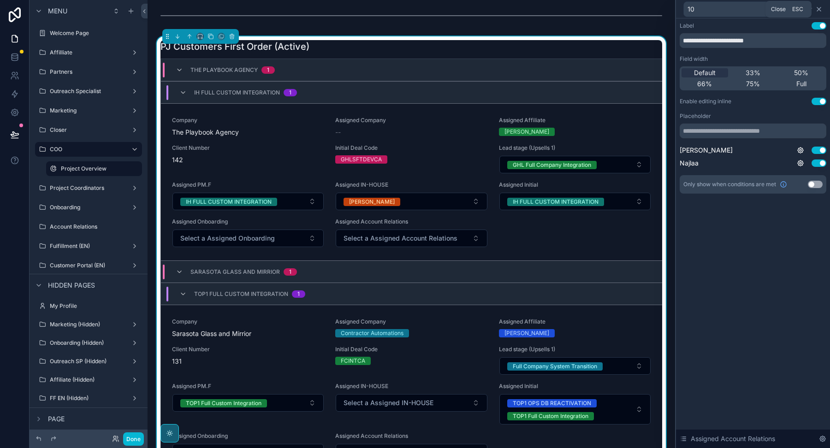
click at [821, 9] on icon at bounding box center [819, 9] width 7 height 7
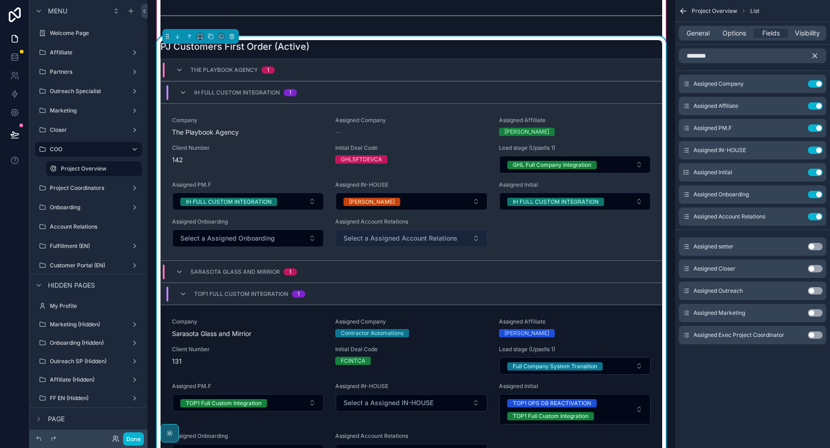
click at [426, 237] on span "Select a Assigned Account Relations" at bounding box center [401, 238] width 114 height 9
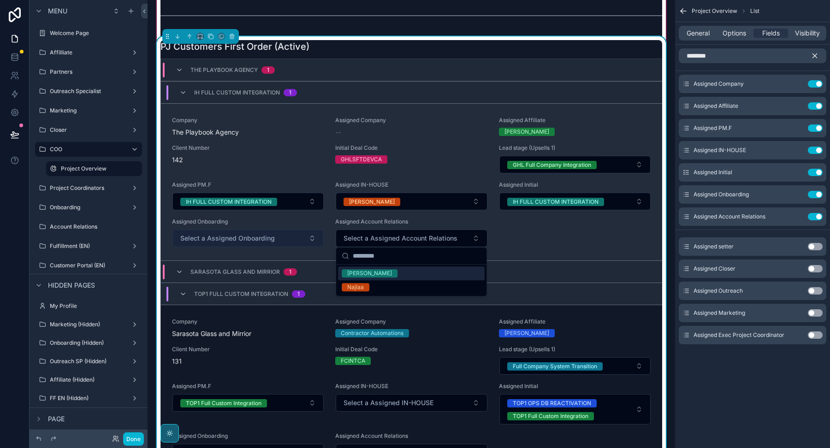
click at [228, 241] on span "Select a Assigned Onboarding" at bounding box center [227, 238] width 95 height 9
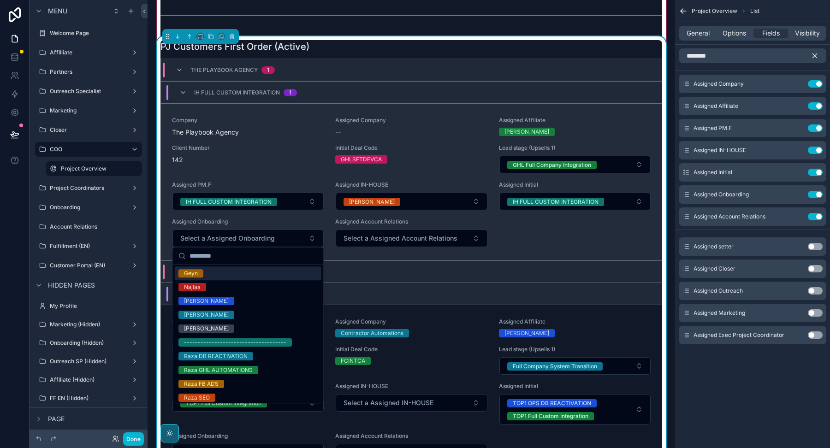
click at [505, 238] on div "Company The Playbook Agency Assigned Company -- Assigned Affiliate [PERSON_NAME…" at bounding box center [411, 182] width 479 height 131
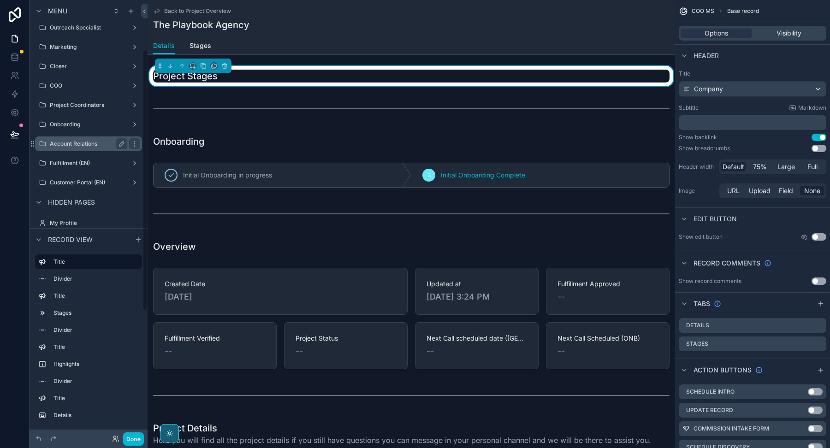
scroll to position [58, 0]
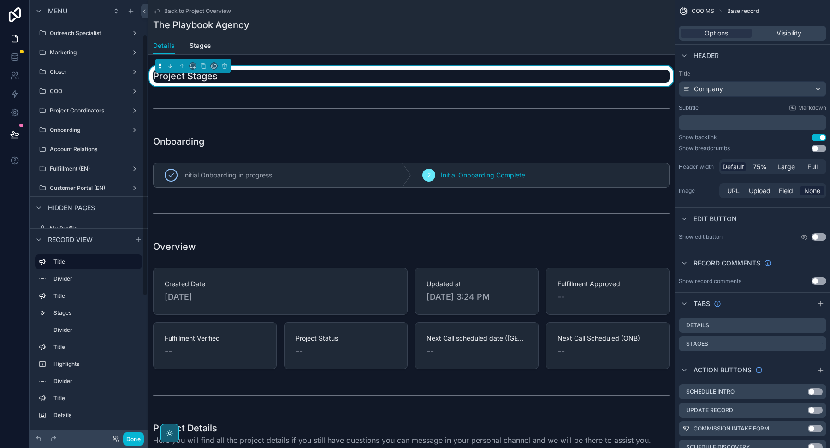
click at [65, 79] on div "Closer" at bounding box center [89, 72] width 118 height 17
click at [65, 88] on label "COO" at bounding box center [87, 91] width 74 height 7
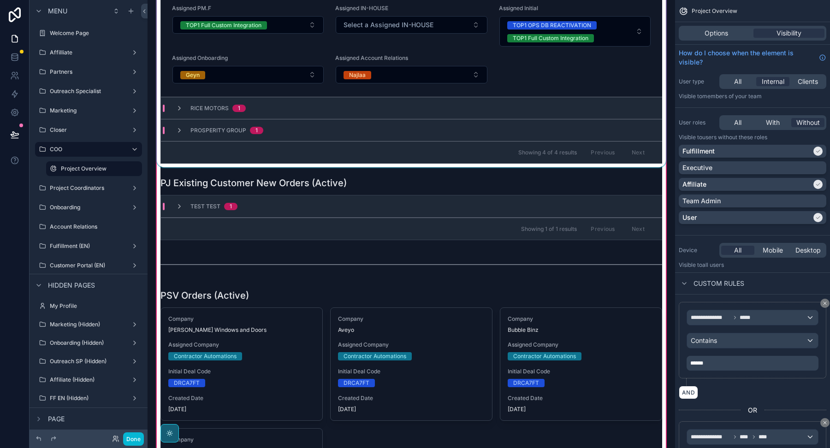
scroll to position [468, 0]
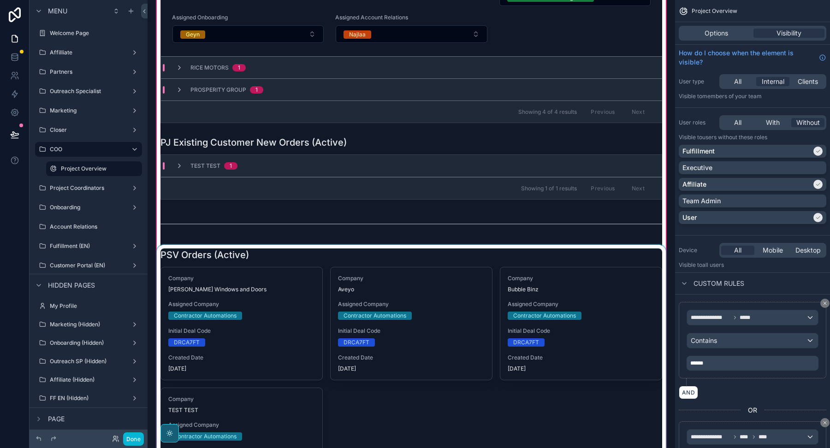
click at [362, 254] on div at bounding box center [411, 375] width 513 height 260
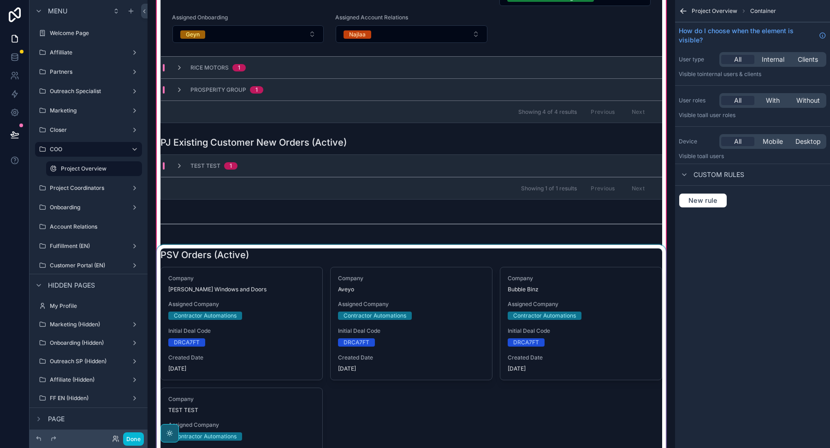
click at [362, 254] on div at bounding box center [411, 375] width 513 height 260
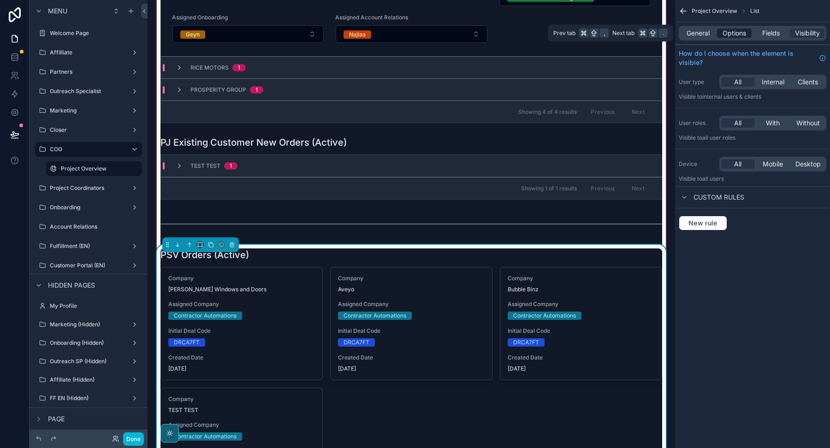
click at [736, 32] on span "Options" at bounding box center [735, 33] width 24 height 9
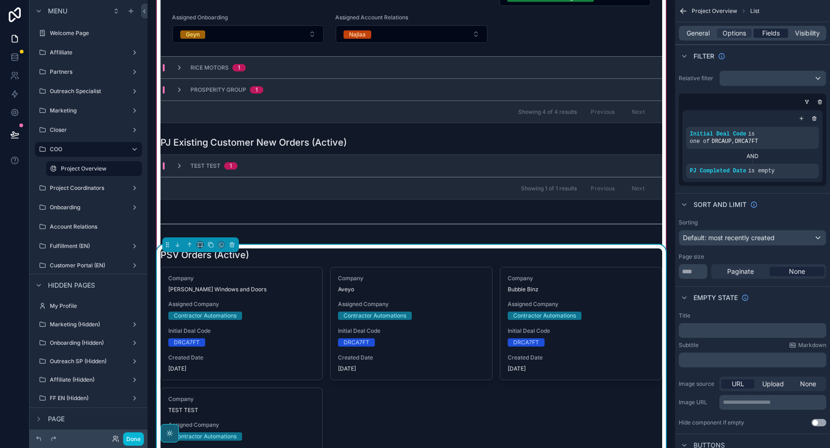
click at [764, 34] on span "Fields" at bounding box center [772, 33] width 18 height 9
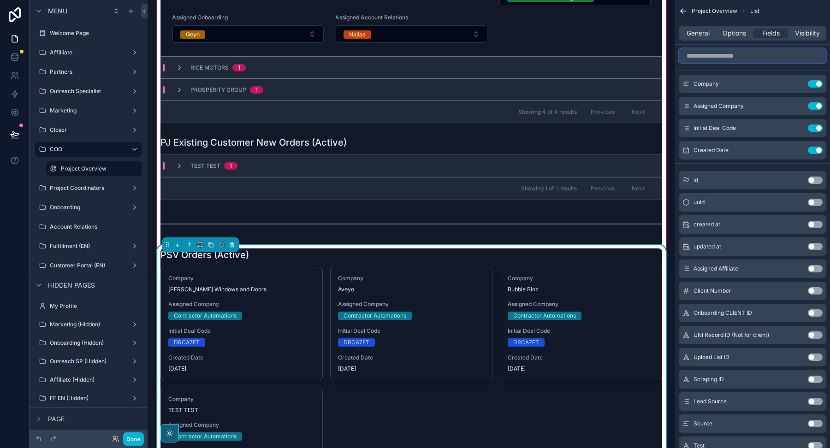
click at [724, 58] on input "scrollable content" at bounding box center [753, 55] width 148 height 15
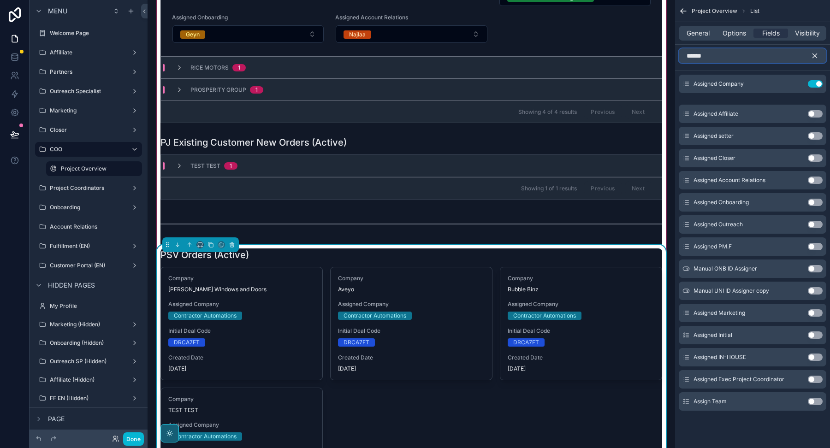
type input "******"
click at [815, 182] on button "Use setting" at bounding box center [815, 180] width 15 height 7
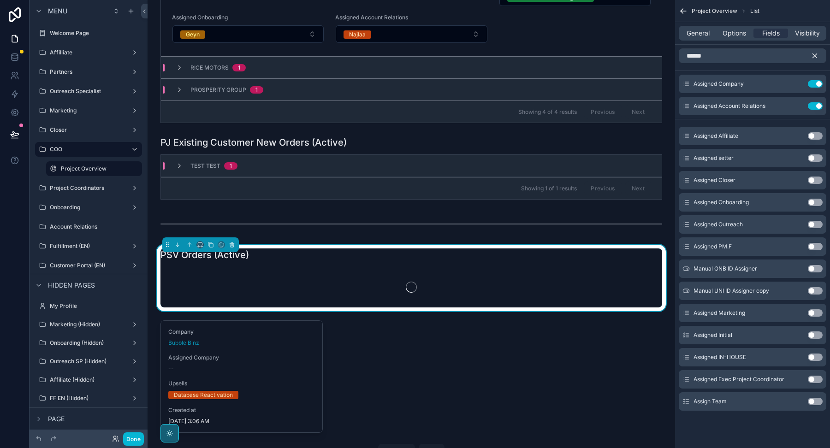
click at [815, 204] on button "Use setting" at bounding box center [815, 202] width 15 height 7
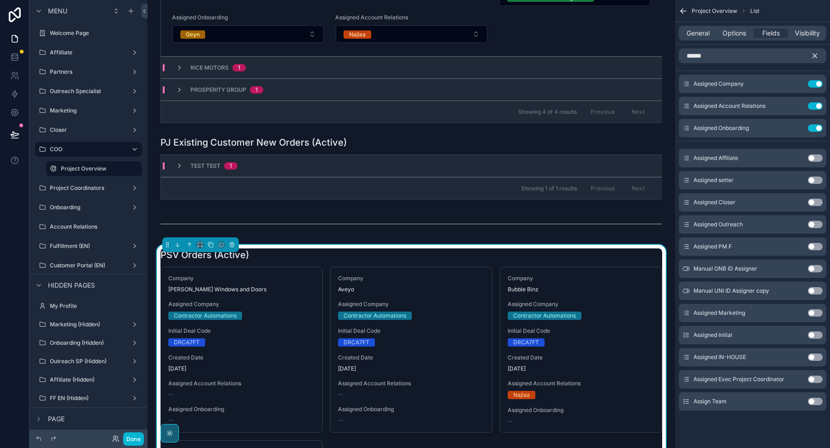
click at [817, 245] on button "Use setting" at bounding box center [815, 246] width 15 height 7
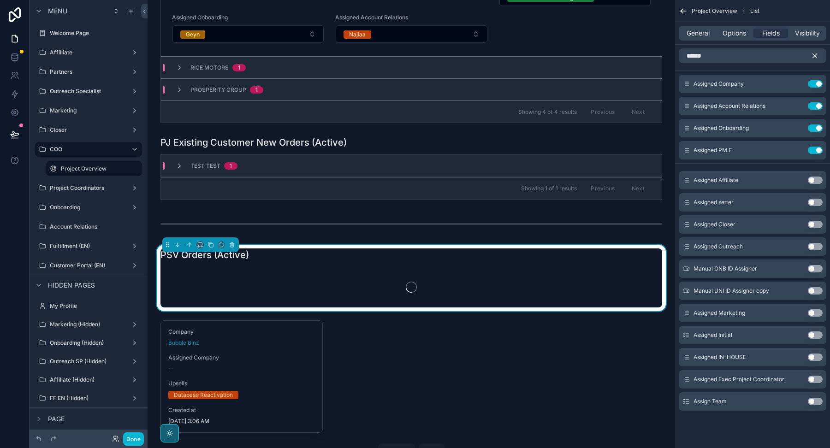
click at [815, 357] on button "Use setting" at bounding box center [815, 357] width 15 height 7
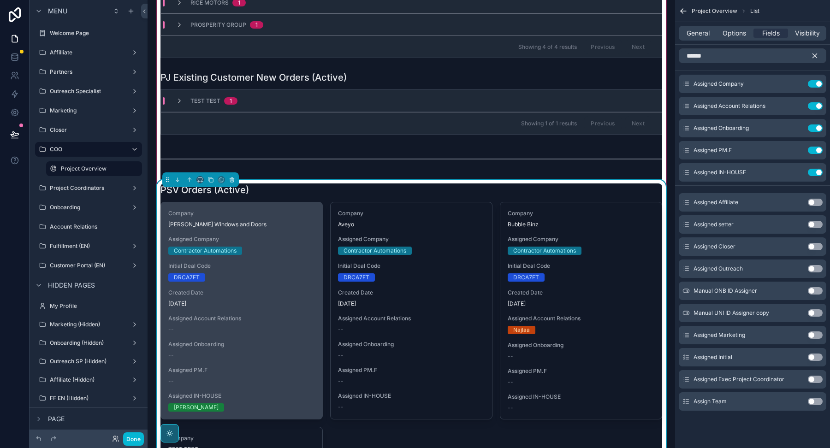
scroll to position [517, 0]
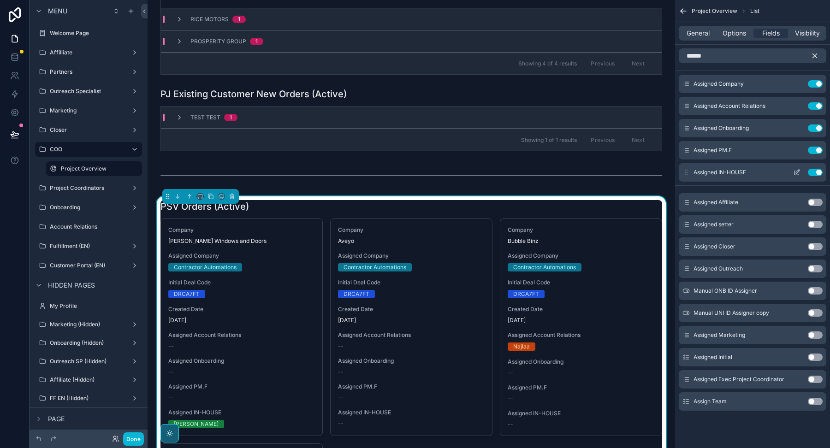
click at [797, 174] on icon "scrollable content" at bounding box center [797, 172] width 7 height 7
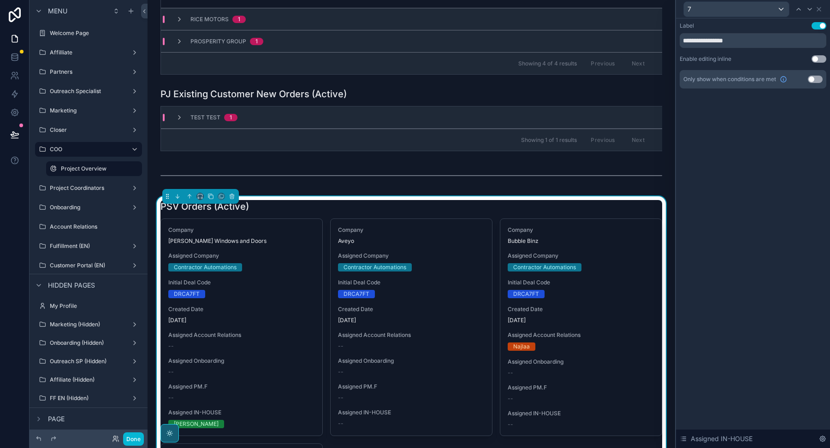
click at [818, 51] on div "**********" at bounding box center [753, 55] width 147 height 66
click at [818, 54] on div "**********" at bounding box center [753, 55] width 147 height 66
click at [818, 60] on button "Use setting" at bounding box center [819, 58] width 15 height 7
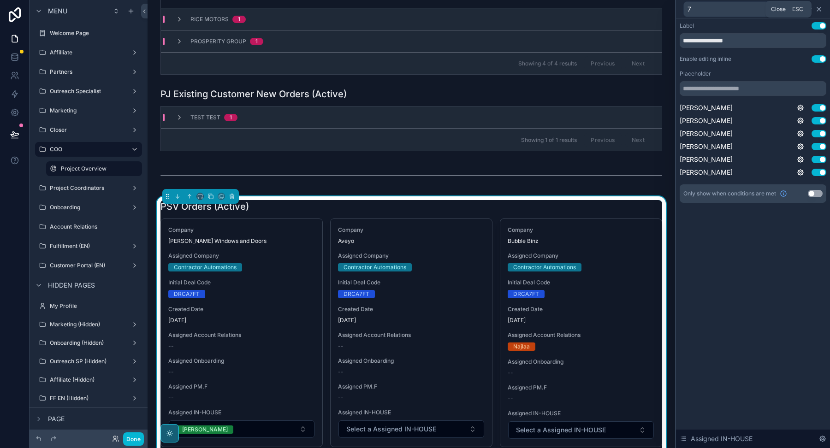
click at [820, 10] on icon at bounding box center [819, 9] width 7 height 7
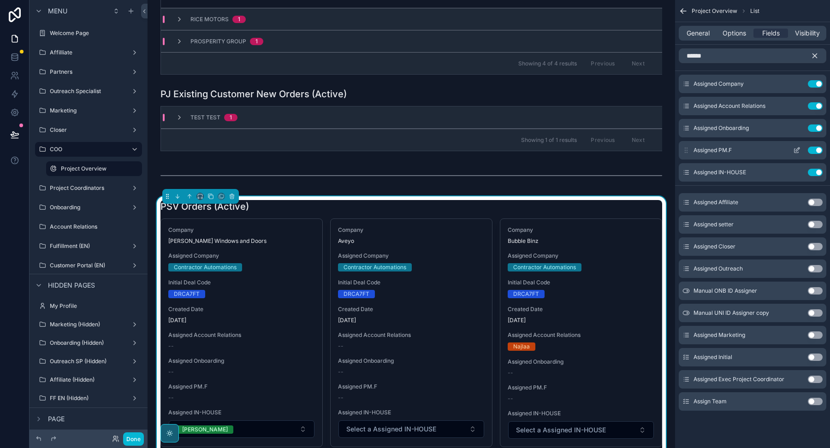
click at [798, 150] on icon "scrollable content" at bounding box center [798, 150] width 4 height 4
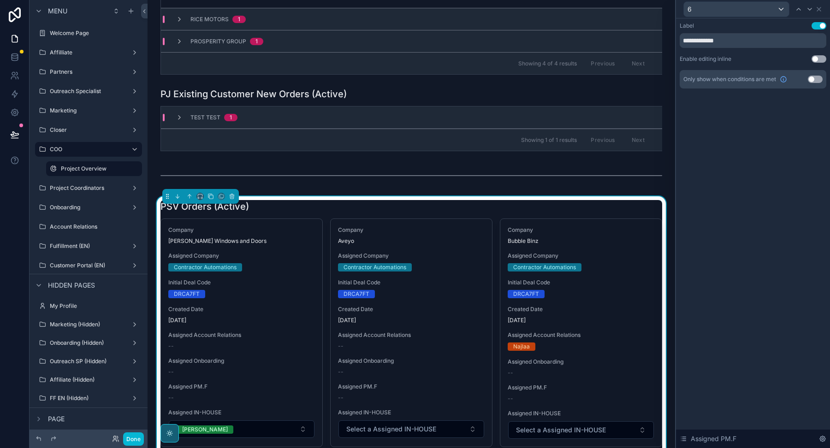
click at [819, 55] on button "Use setting" at bounding box center [819, 58] width 15 height 7
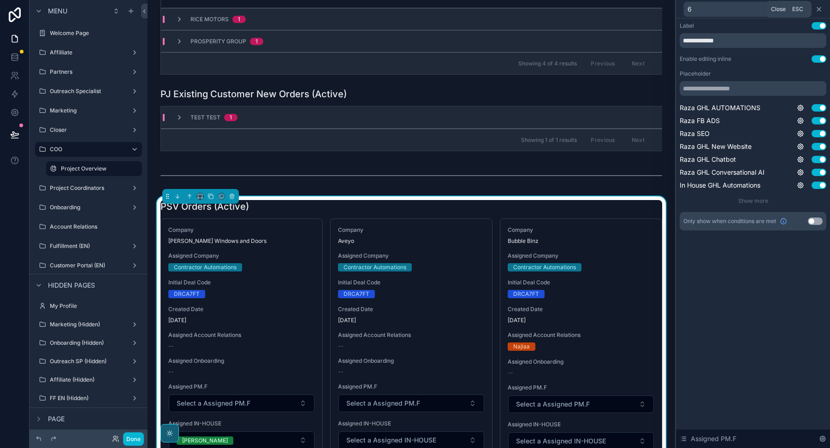
click at [820, 9] on icon at bounding box center [819, 9] width 7 height 7
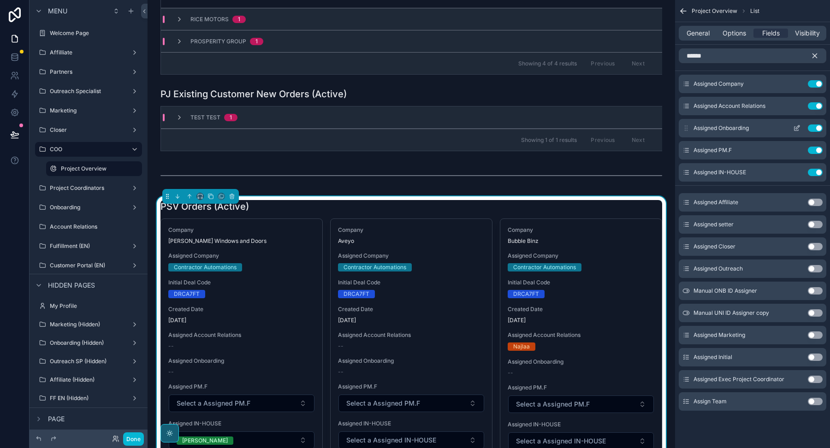
click at [801, 130] on button "scrollable content" at bounding box center [797, 128] width 15 height 7
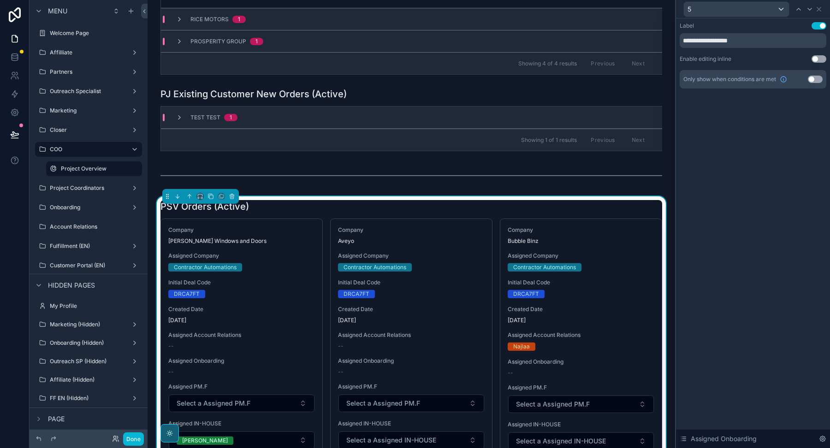
click at [818, 54] on div "**********" at bounding box center [753, 55] width 147 height 66
click at [817, 58] on button "Use setting" at bounding box center [819, 58] width 15 height 7
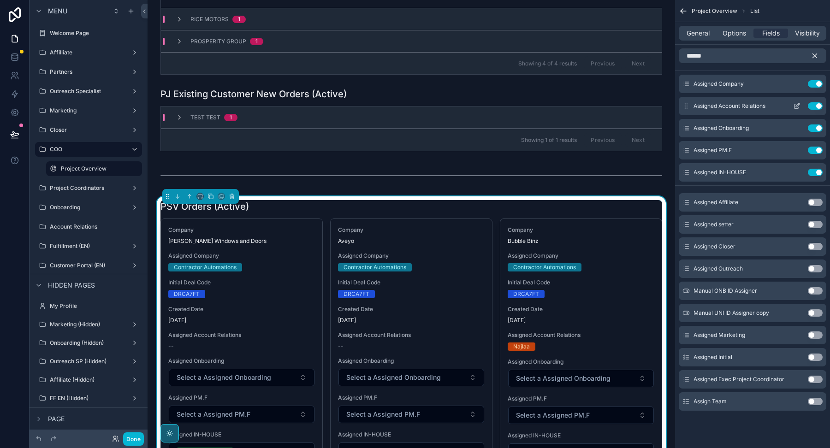
click at [799, 107] on icon "scrollable content" at bounding box center [797, 107] width 4 height 4
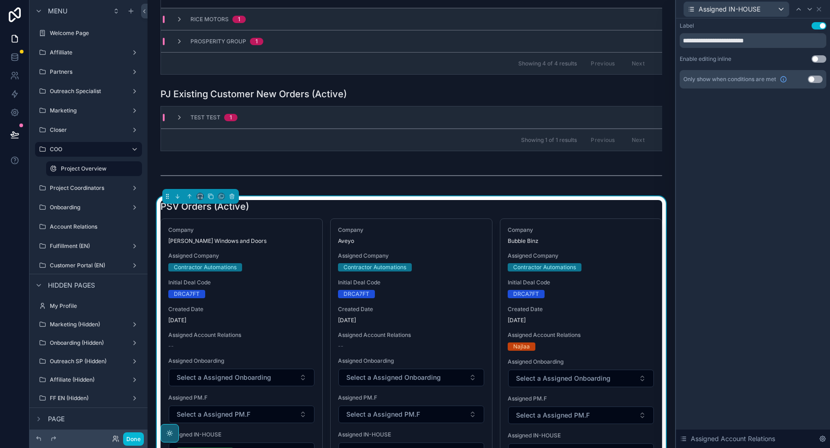
click at [813, 59] on button "Use setting" at bounding box center [819, 58] width 15 height 7
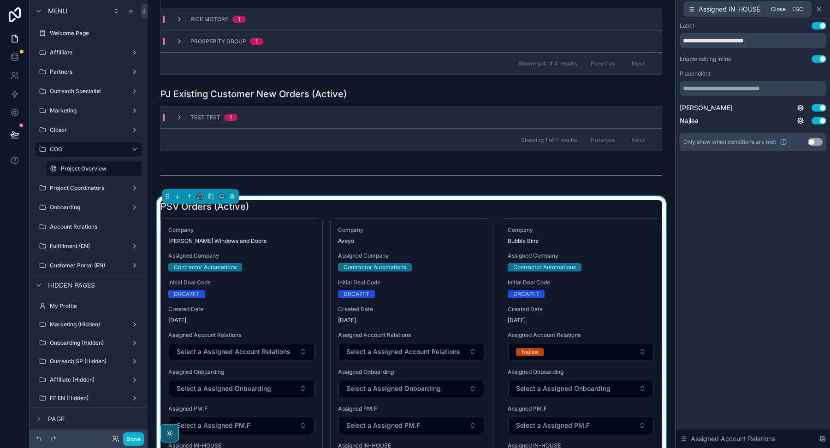
click at [819, 6] on icon at bounding box center [819, 9] width 7 height 7
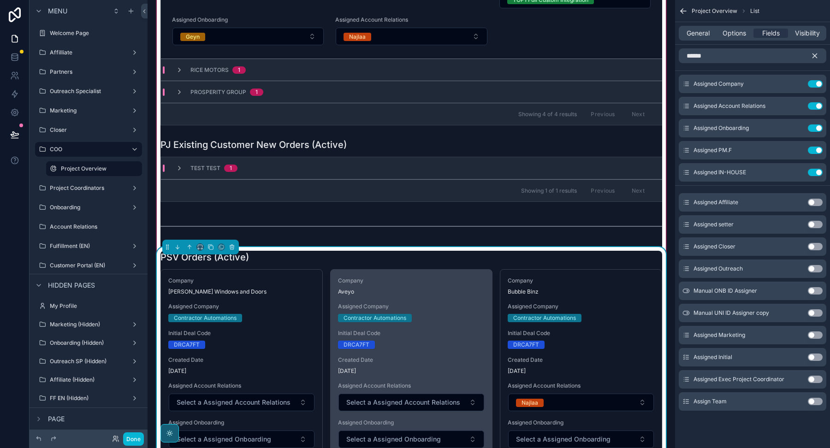
scroll to position [411, 0]
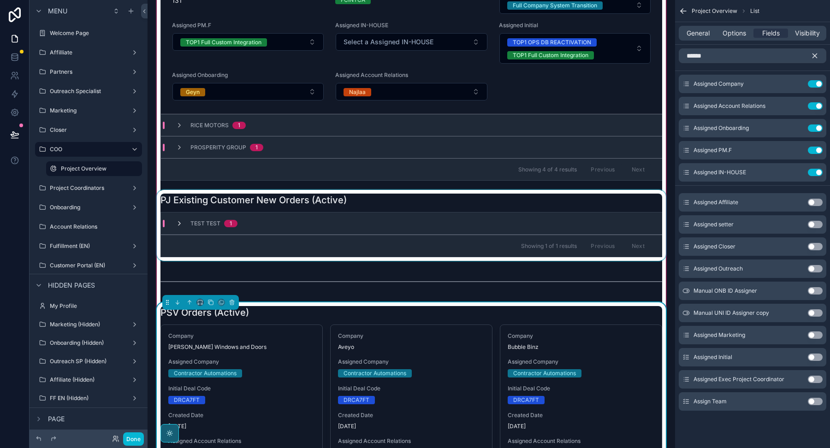
click at [179, 220] on icon at bounding box center [179, 223] width 7 height 7
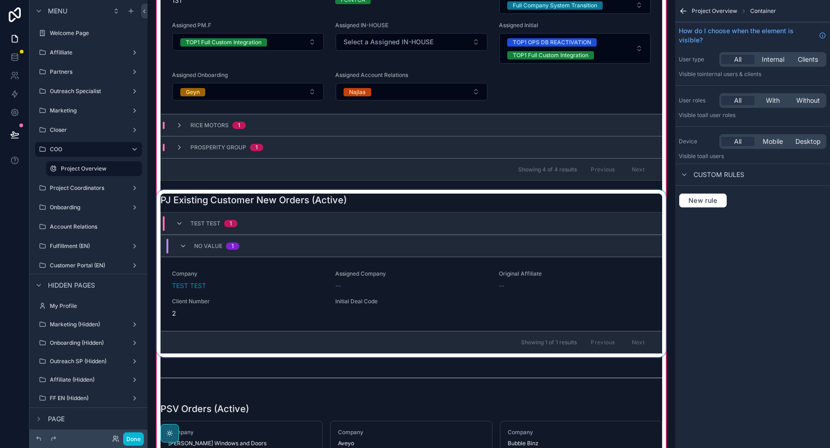
click at [430, 199] on div at bounding box center [411, 273] width 513 height 167
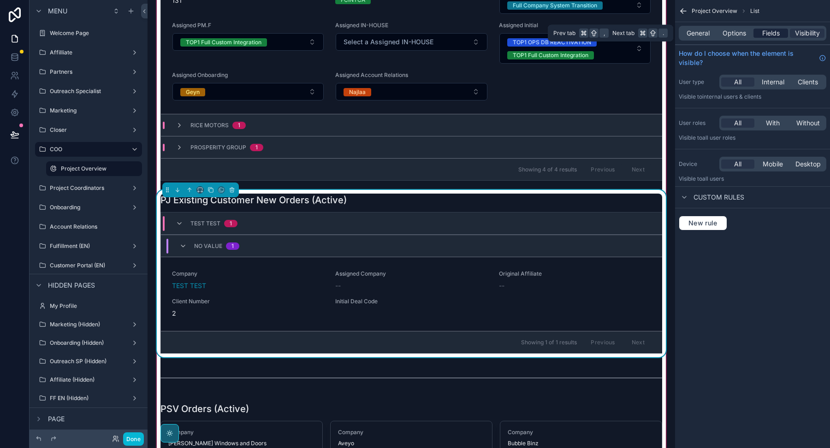
click at [763, 34] on span "Fields" at bounding box center [772, 33] width 18 height 9
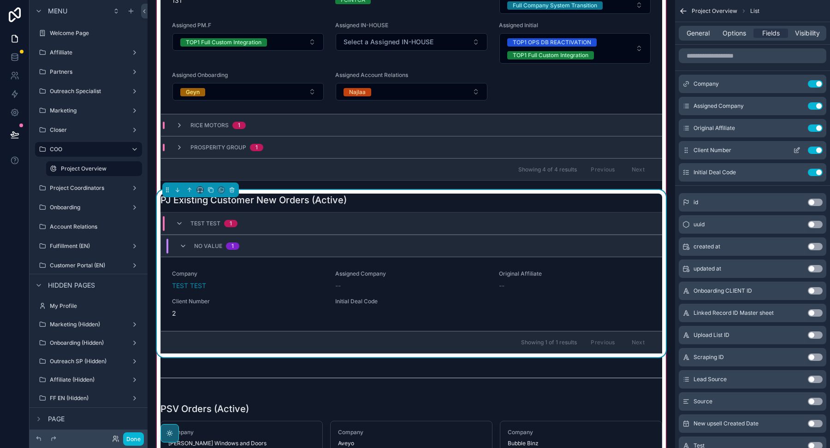
click at [814, 148] on button "Use setting" at bounding box center [815, 150] width 15 height 7
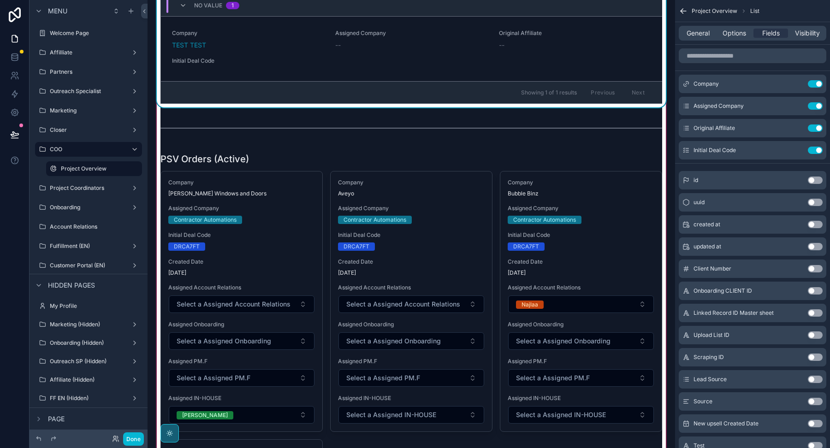
scroll to position [520, 0]
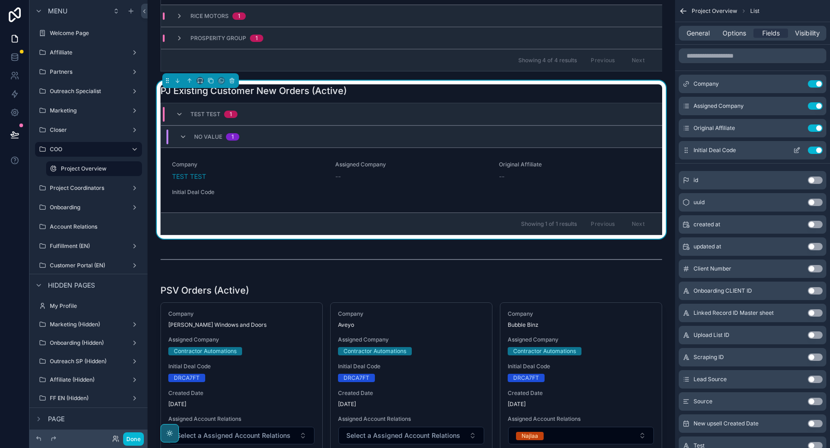
click at [817, 147] on button "Use setting" at bounding box center [815, 150] width 15 height 7
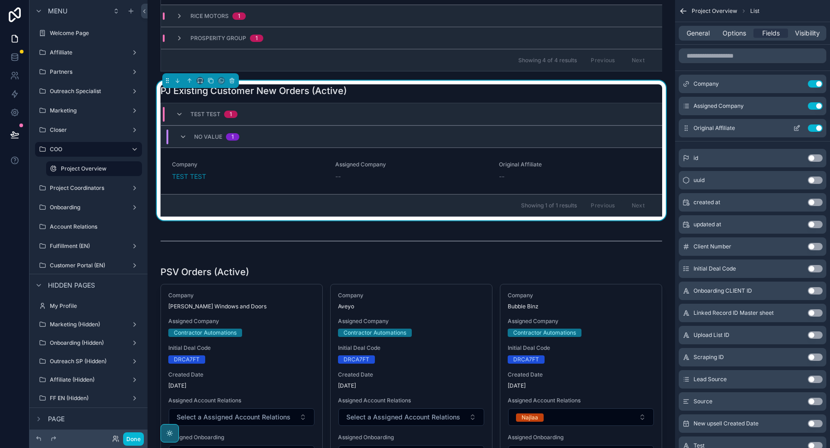
click at [820, 126] on button "Use setting" at bounding box center [815, 128] width 15 height 7
click at [797, 105] on icon "scrollable content" at bounding box center [798, 105] width 4 height 4
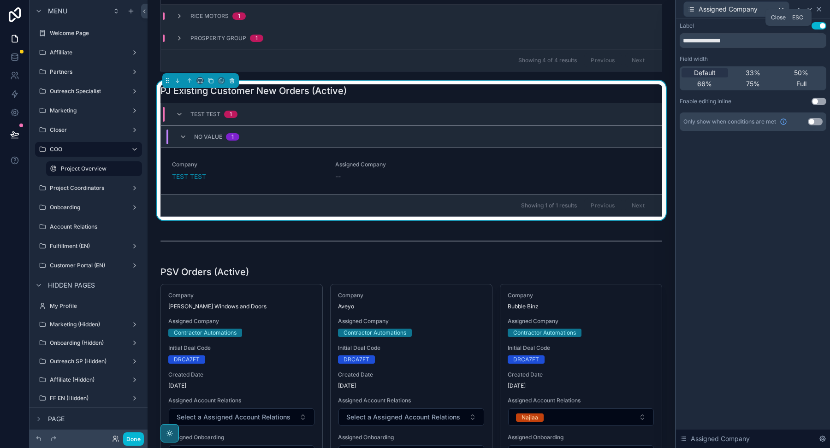
click at [821, 8] on icon at bounding box center [819, 9] width 7 height 7
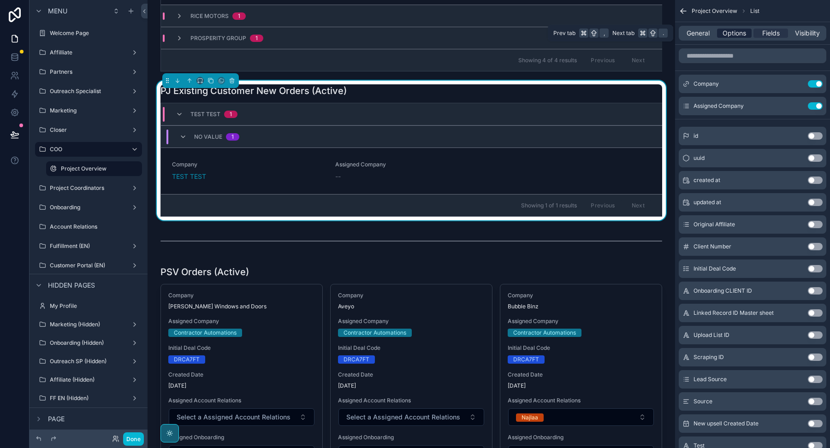
click at [740, 32] on span "Options" at bounding box center [735, 33] width 24 height 9
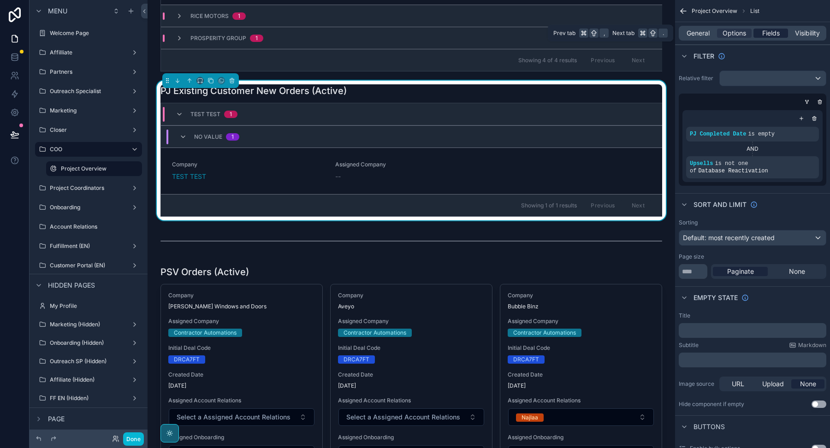
click at [776, 35] on span "Fields" at bounding box center [772, 33] width 18 height 9
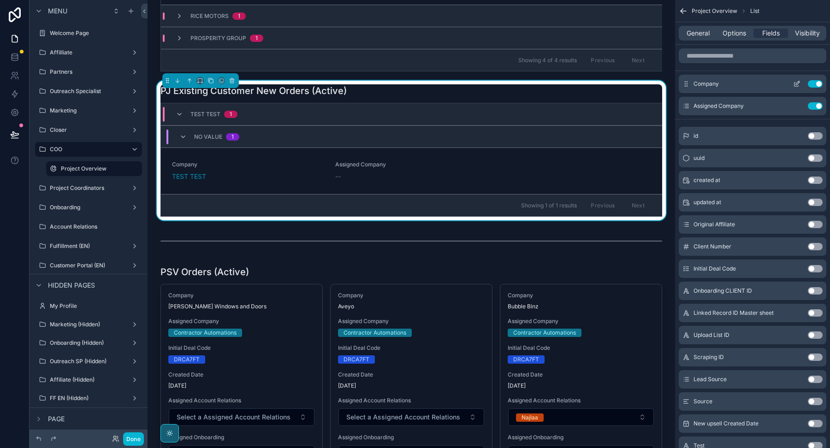
click at [796, 84] on icon "scrollable content" at bounding box center [798, 83] width 4 height 4
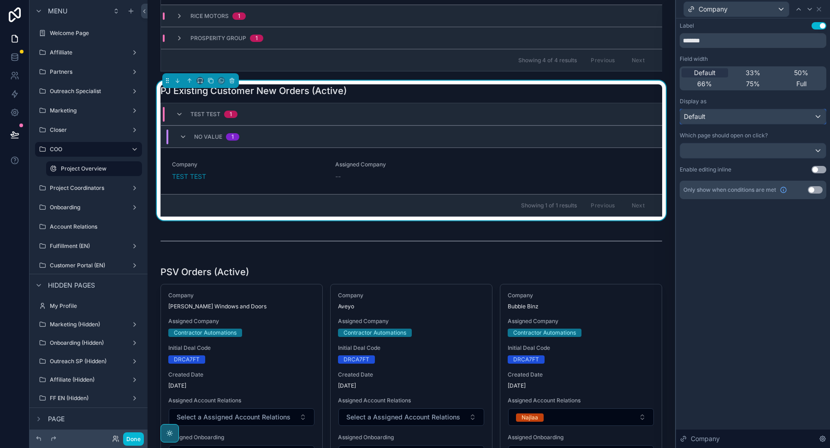
click at [775, 109] on div "Default" at bounding box center [754, 116] width 146 height 15
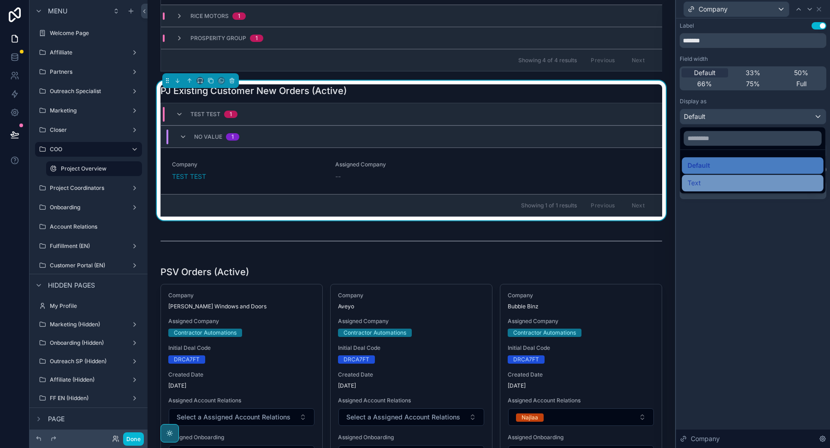
click at [757, 186] on div "Text" at bounding box center [753, 183] width 131 height 11
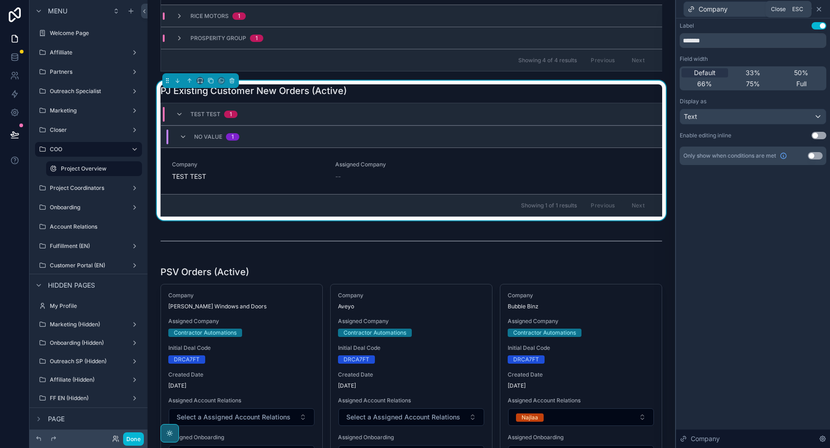
click at [822, 10] on icon at bounding box center [819, 9] width 7 height 7
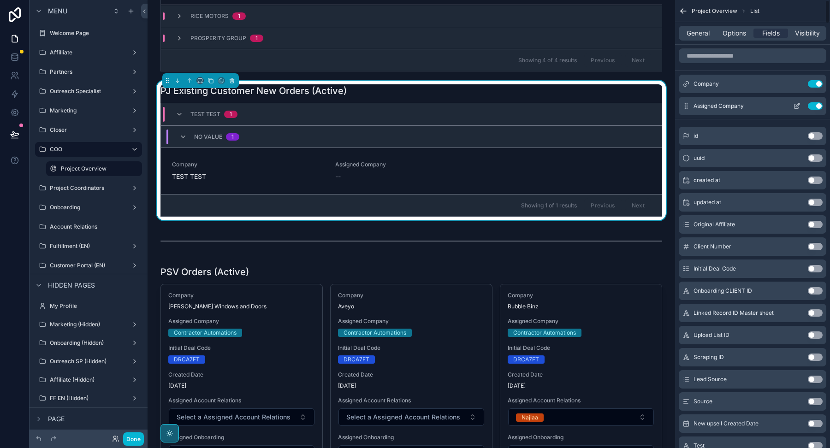
click at [822, 103] on button "Use setting" at bounding box center [815, 105] width 15 height 7
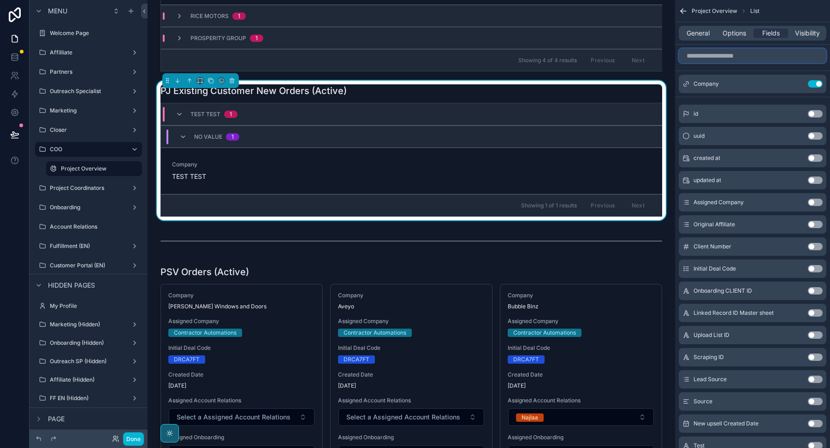
click at [773, 56] on input "scrollable content" at bounding box center [753, 55] width 148 height 15
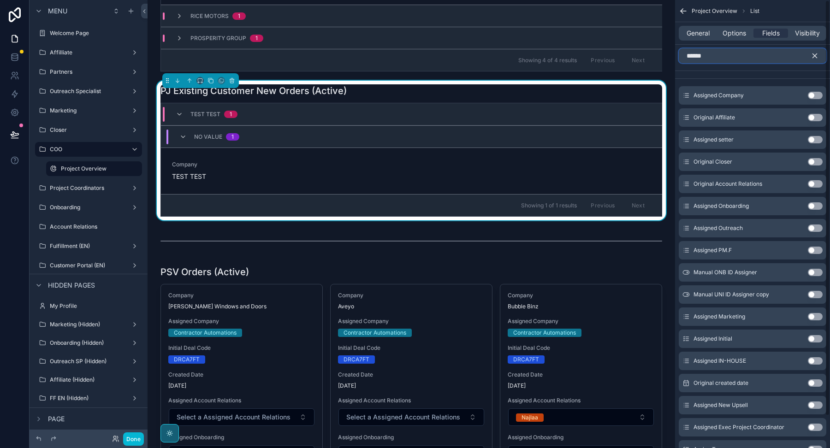
type input "******"
click at [818, 98] on button "Use setting" at bounding box center [815, 95] width 15 height 7
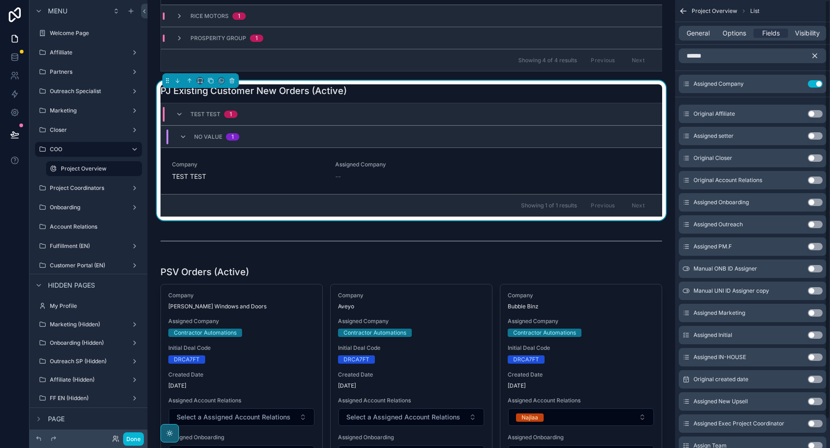
click at [818, 58] on icon "scrollable content" at bounding box center [815, 56] width 8 height 8
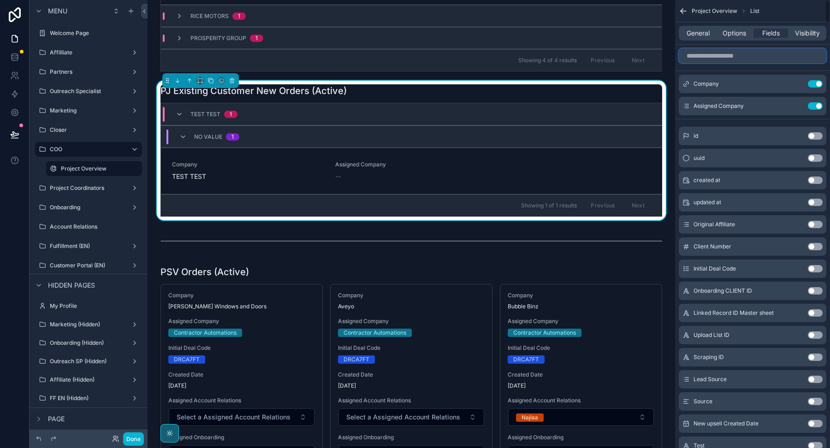
click at [776, 52] on input "scrollable content" at bounding box center [753, 55] width 148 height 15
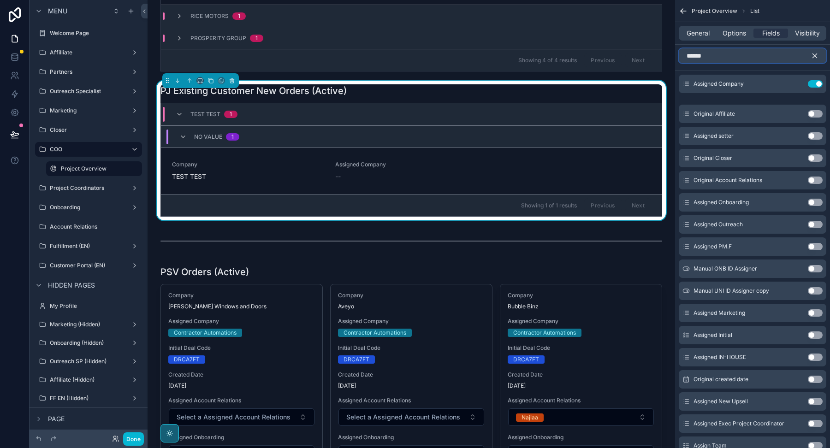
type input "******"
click at [817, 181] on button "Use setting" at bounding box center [815, 180] width 15 height 7
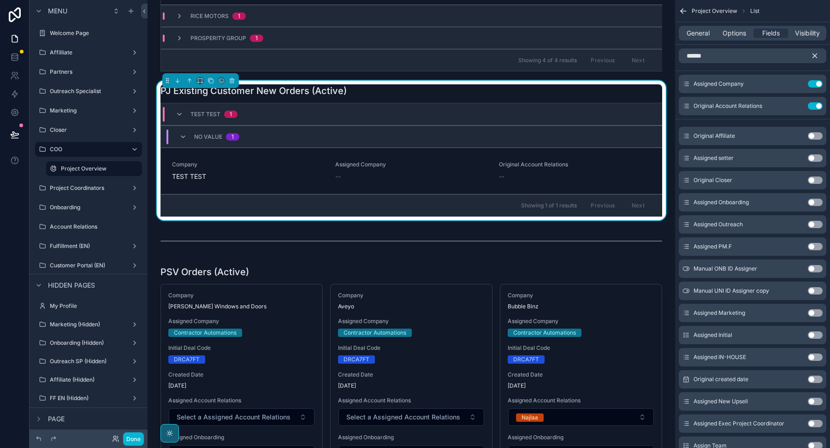
scroll to position [3, 0]
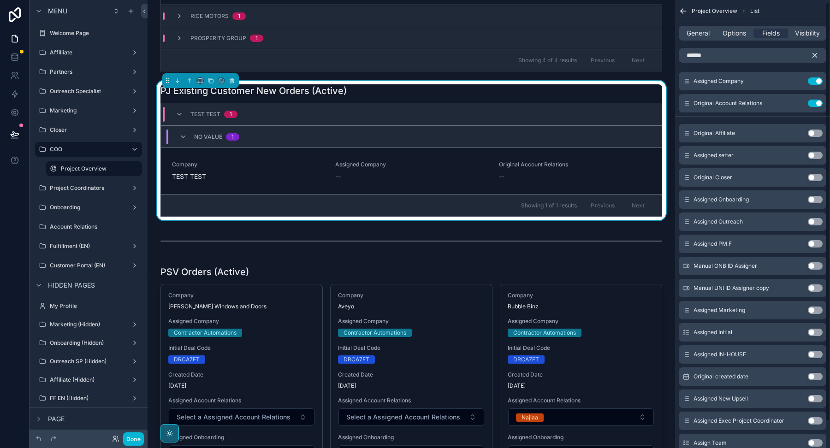
click at [815, 240] on button "Use setting" at bounding box center [815, 243] width 15 height 7
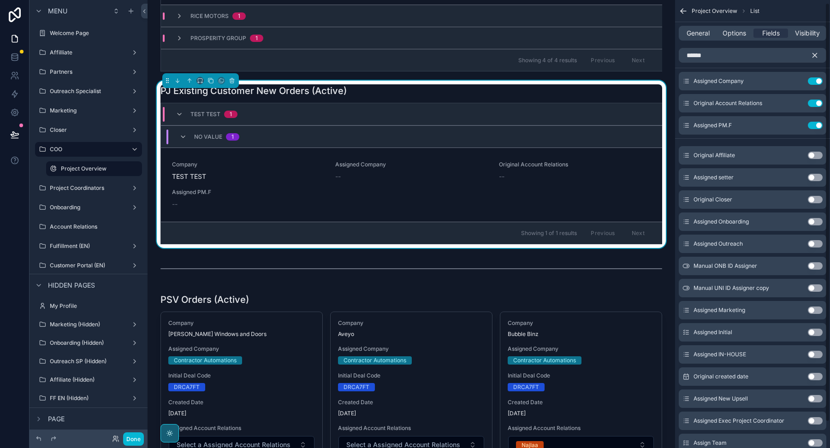
scroll to position [31, 0]
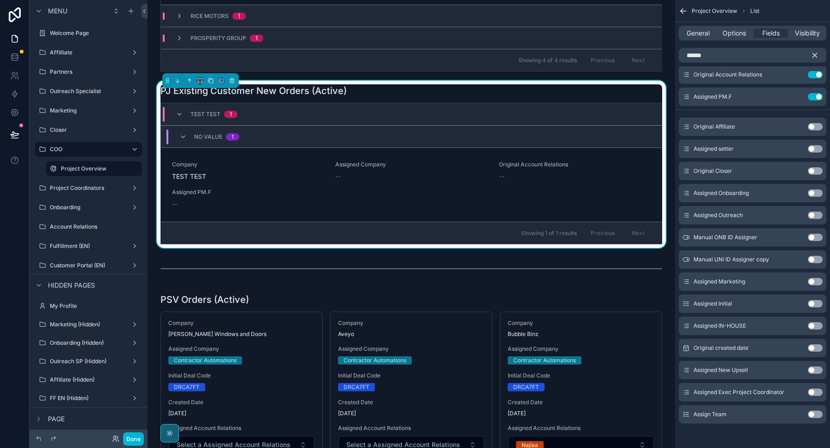
click at [815, 323] on button "Use setting" at bounding box center [815, 325] width 15 height 7
click at [814, 413] on button "Use setting" at bounding box center [815, 414] width 15 height 7
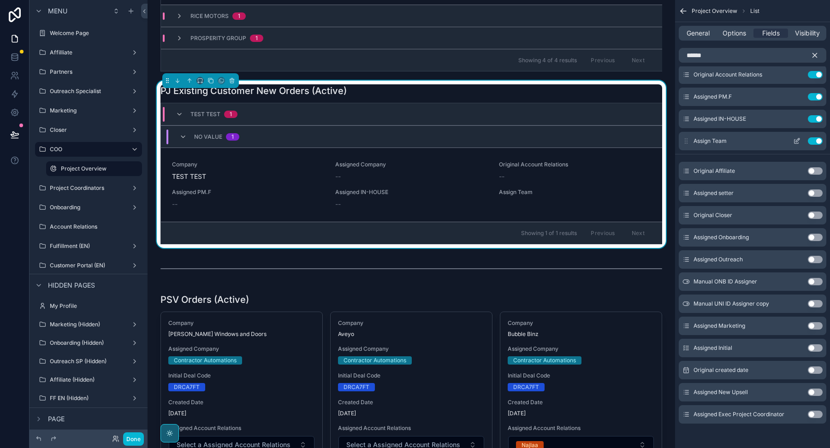
click at [797, 141] on icon "scrollable content" at bounding box center [798, 140] width 4 height 4
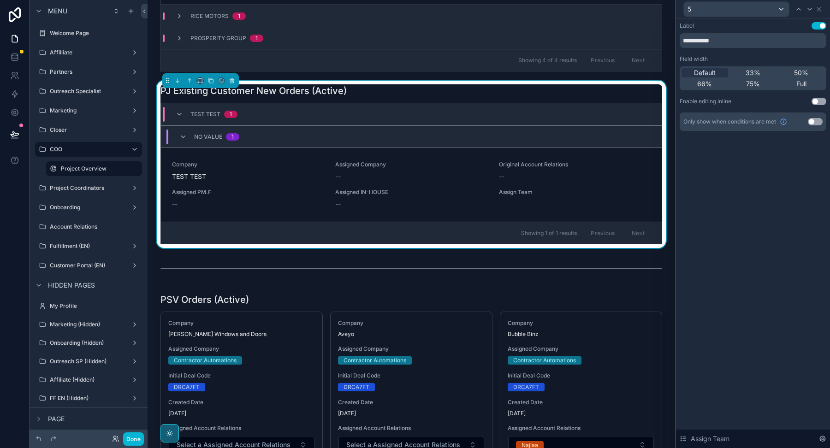
click at [815, 102] on button "Use setting" at bounding box center [819, 101] width 15 height 7
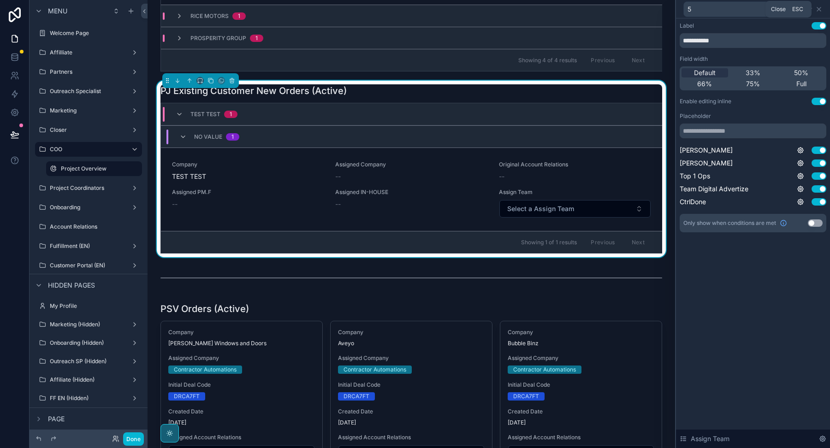
click at [820, 9] on icon at bounding box center [819, 9] width 7 height 7
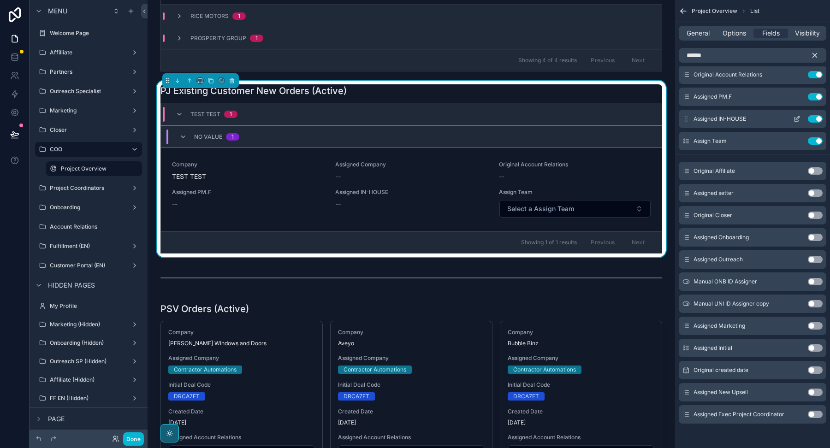
click at [796, 117] on icon "scrollable content" at bounding box center [797, 118] width 7 height 7
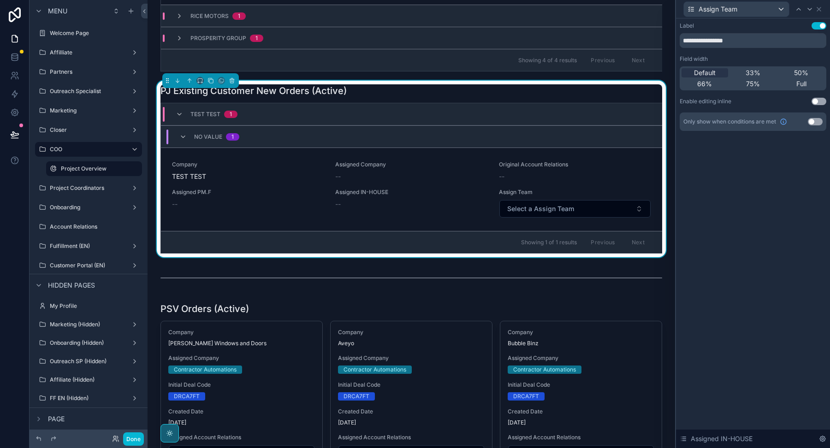
click at [818, 100] on button "Use setting" at bounding box center [819, 101] width 15 height 7
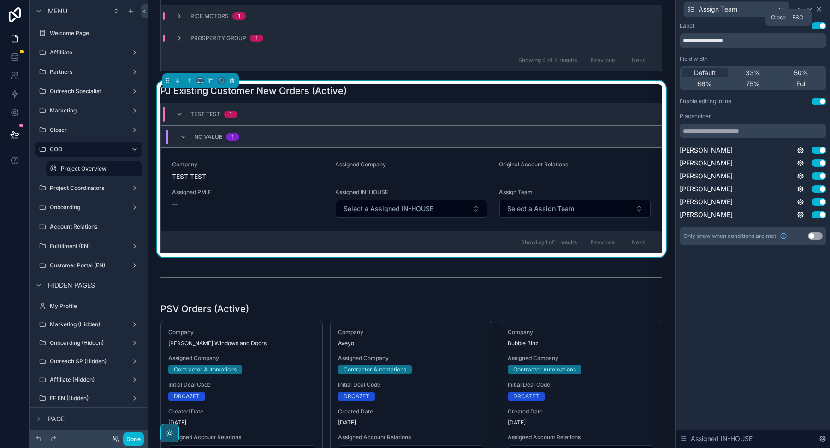
click at [820, 10] on icon at bounding box center [820, 9] width 4 height 4
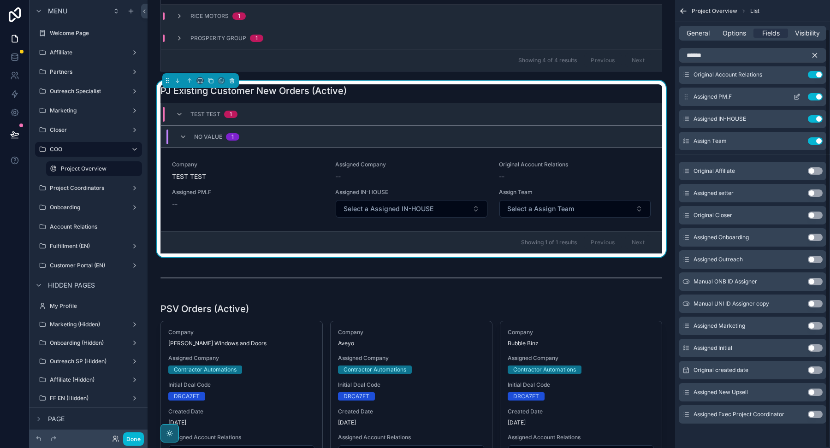
click at [798, 96] on icon "scrollable content" at bounding box center [798, 96] width 4 height 4
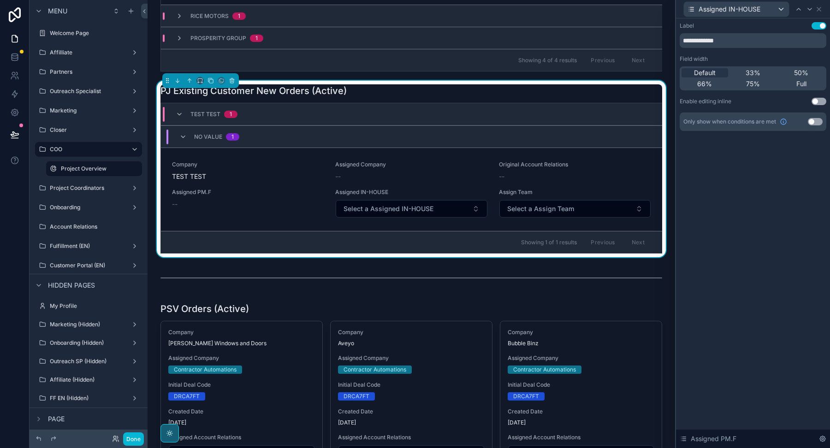
click at [814, 101] on button "Use setting" at bounding box center [819, 101] width 15 height 7
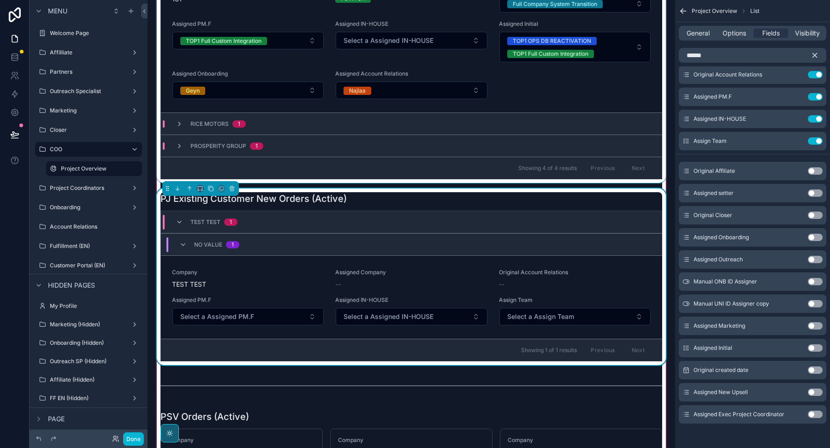
scroll to position [0, 0]
